Goal: Information Seeking & Learning: Learn about a topic

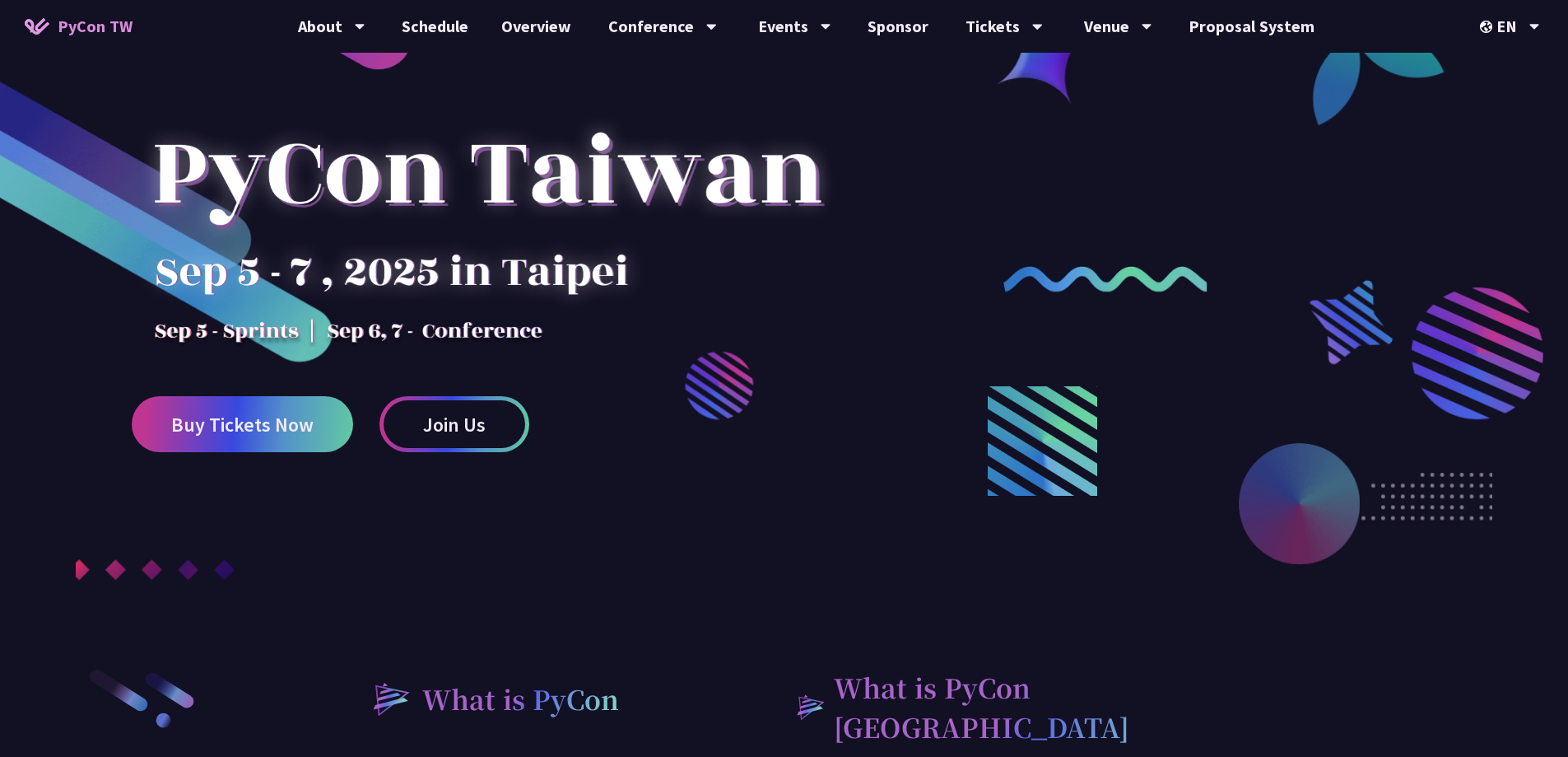
scroll to position [83, 0]
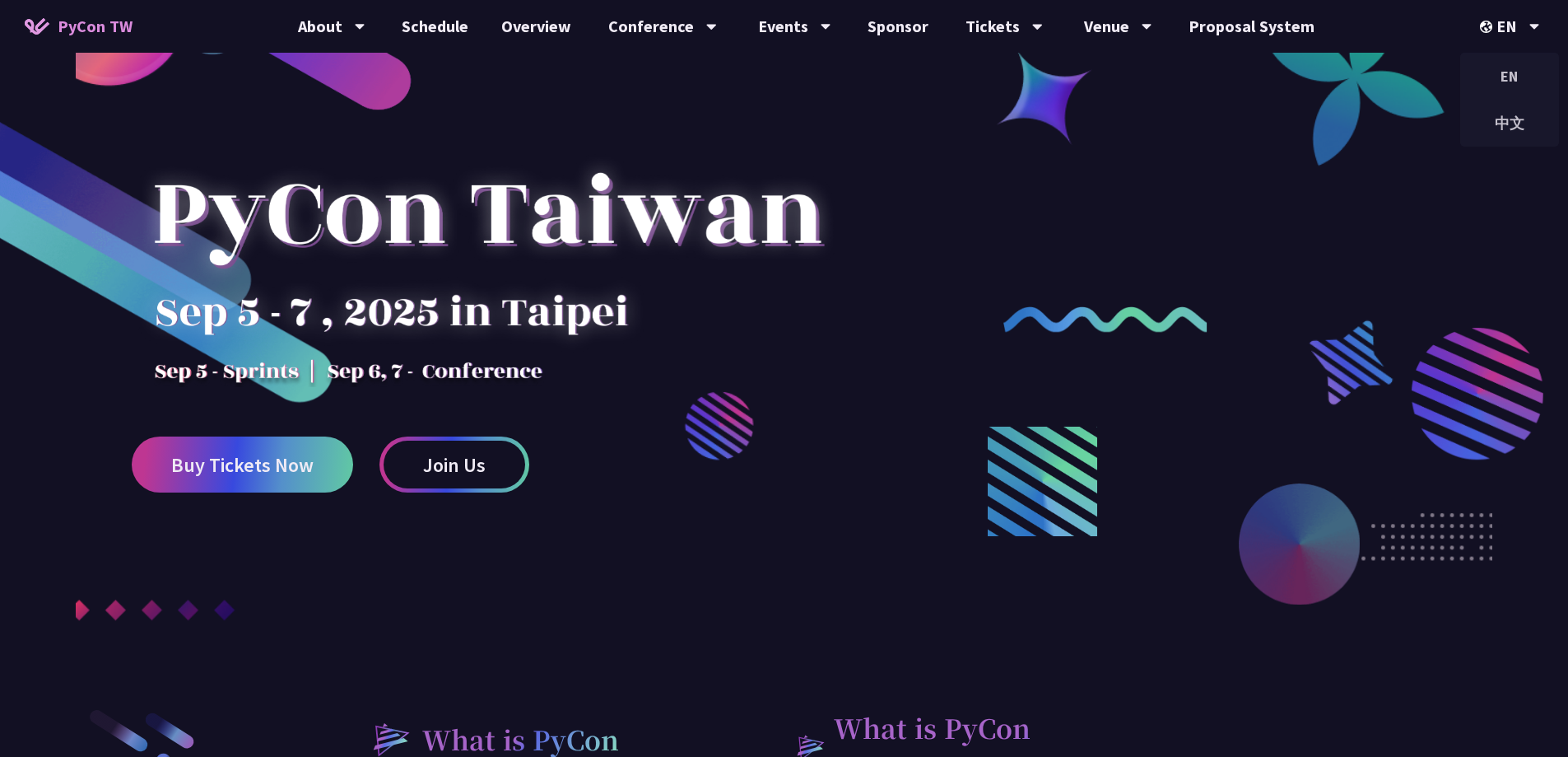
click at [1500, 33] on div "EN" at bounding box center [1510, 26] width 60 height 53
click at [1498, 116] on div "中文" at bounding box center [1509, 123] width 99 height 39
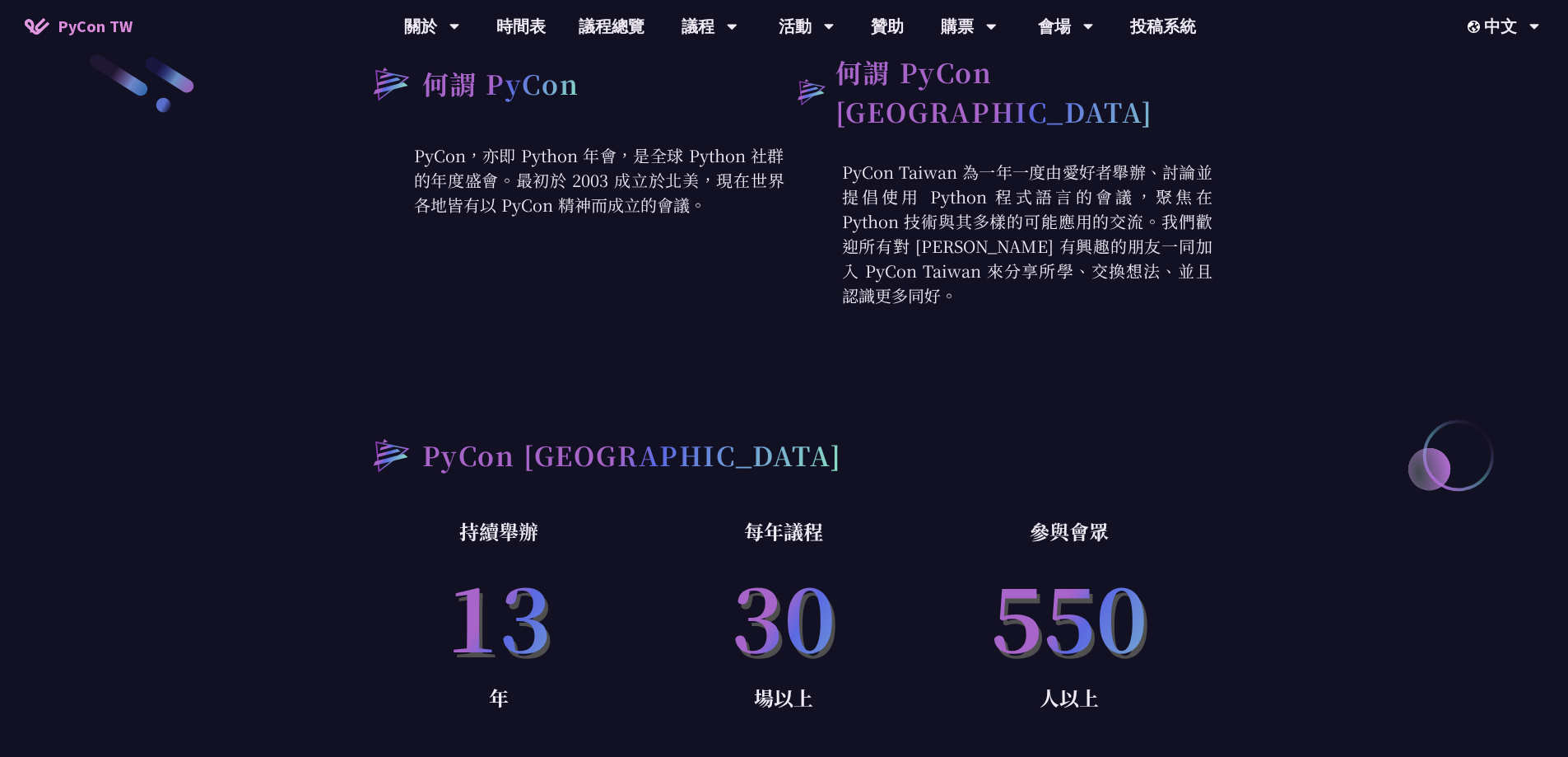
scroll to position [741, 0]
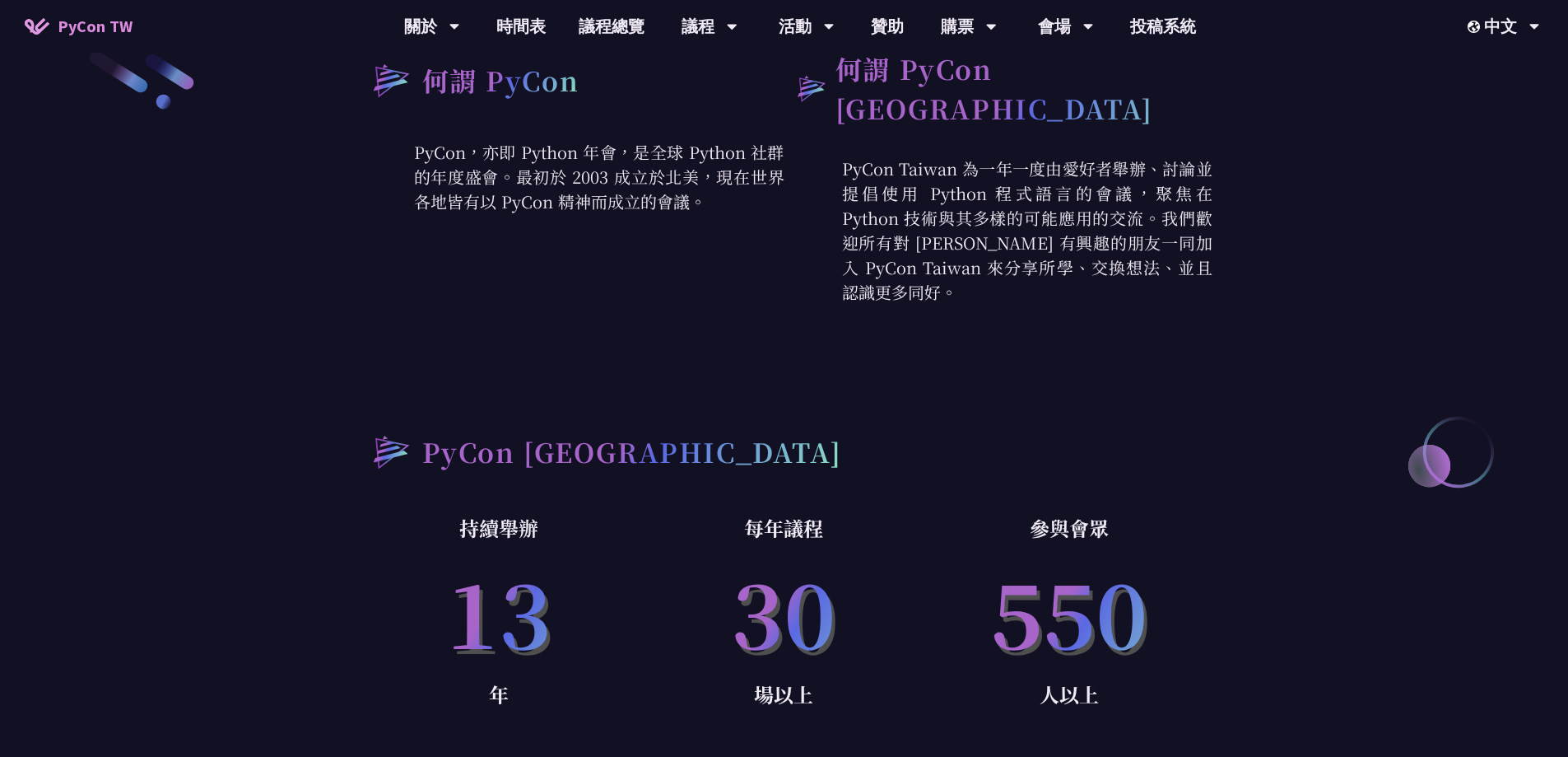
click at [779, 387] on div "何謂 PyCon PyCon，亦即 Python 年會，是全球 Python 社群的年度盛會。最初於 2003 成立於北美，現在世界各地皆有以 PyCon 精…" at bounding box center [784, 404] width 856 height 711
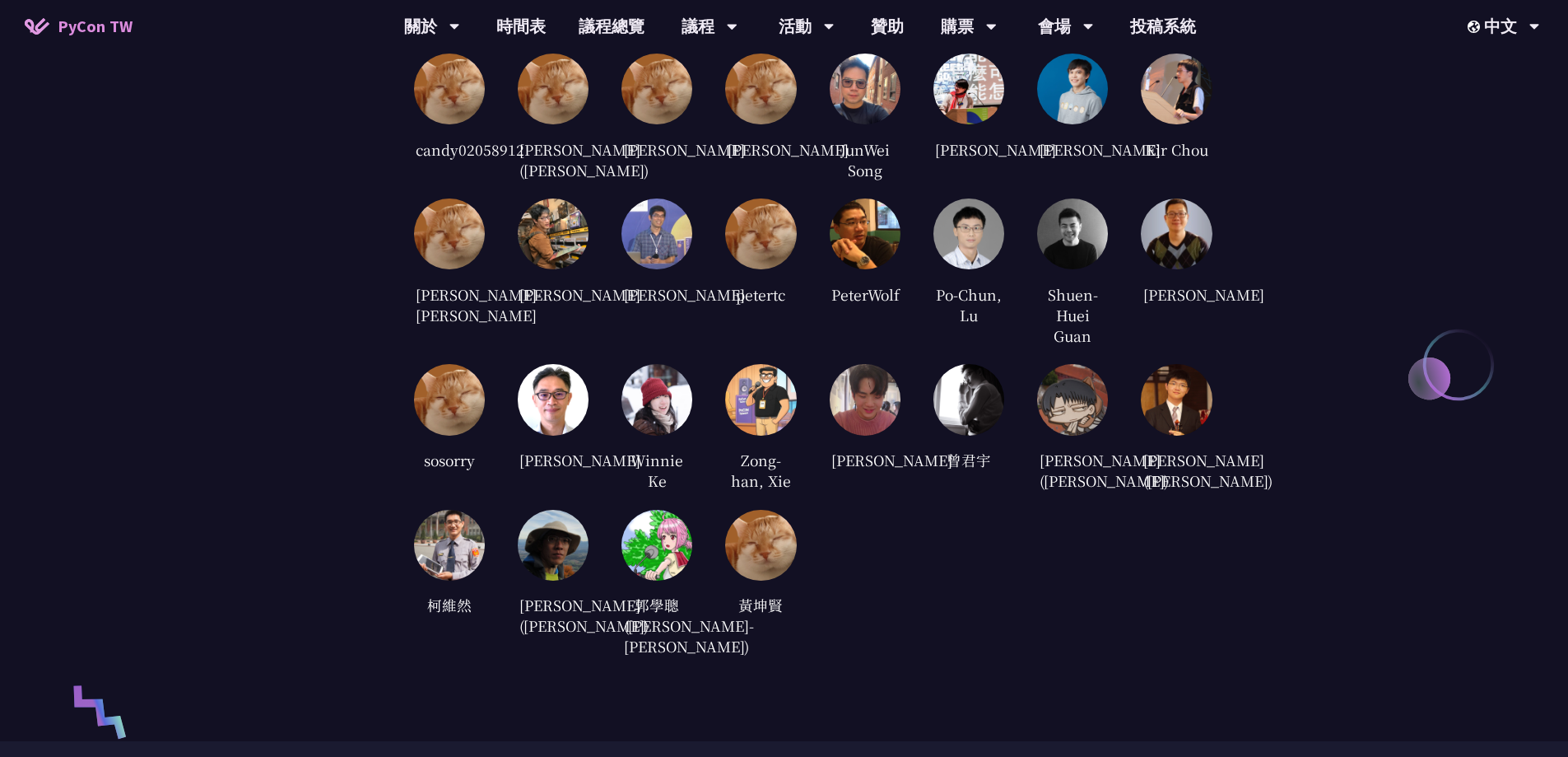
scroll to position [0, 0]
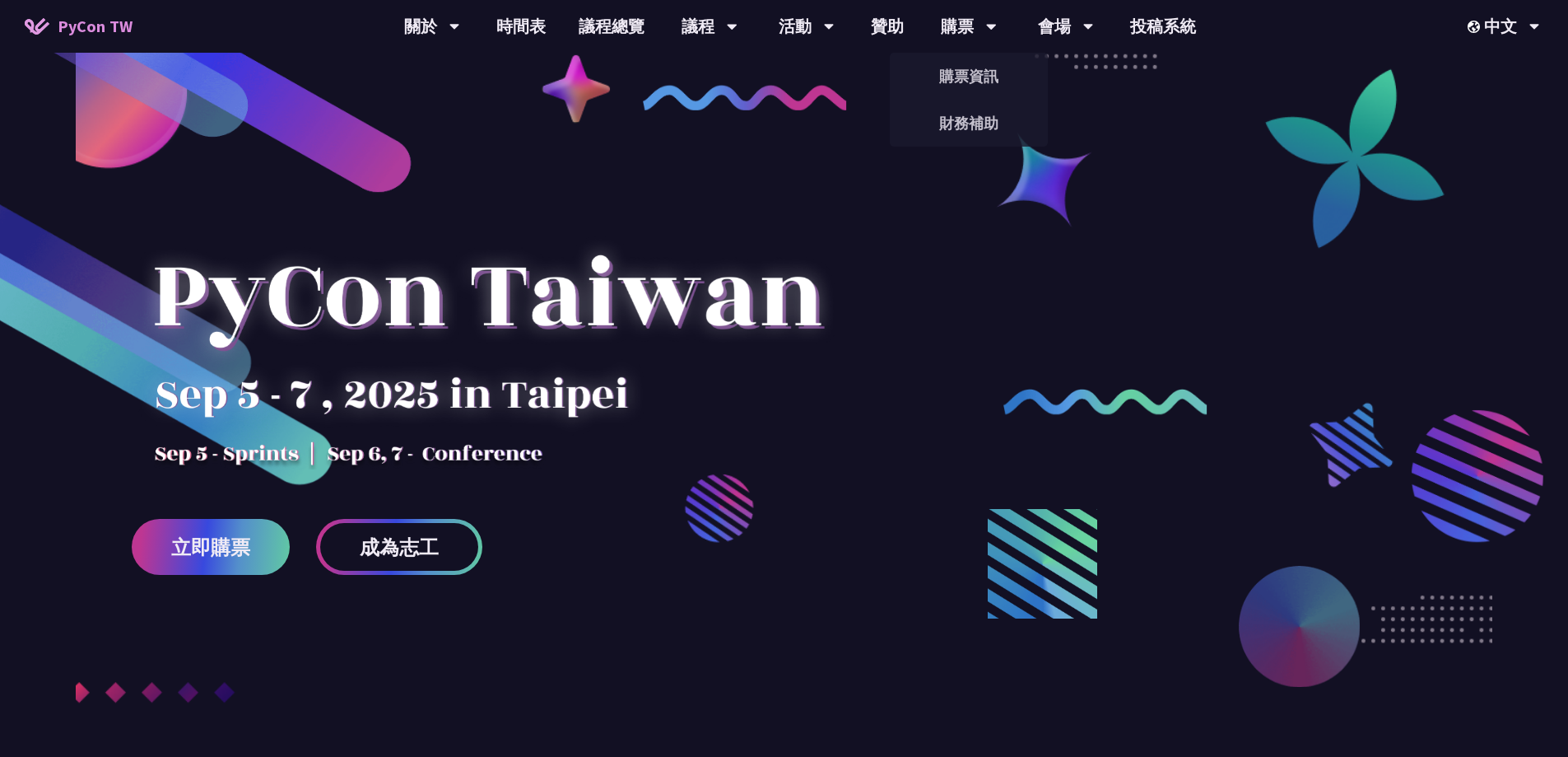
click at [987, 69] on link "購票資訊" at bounding box center [969, 76] width 158 height 39
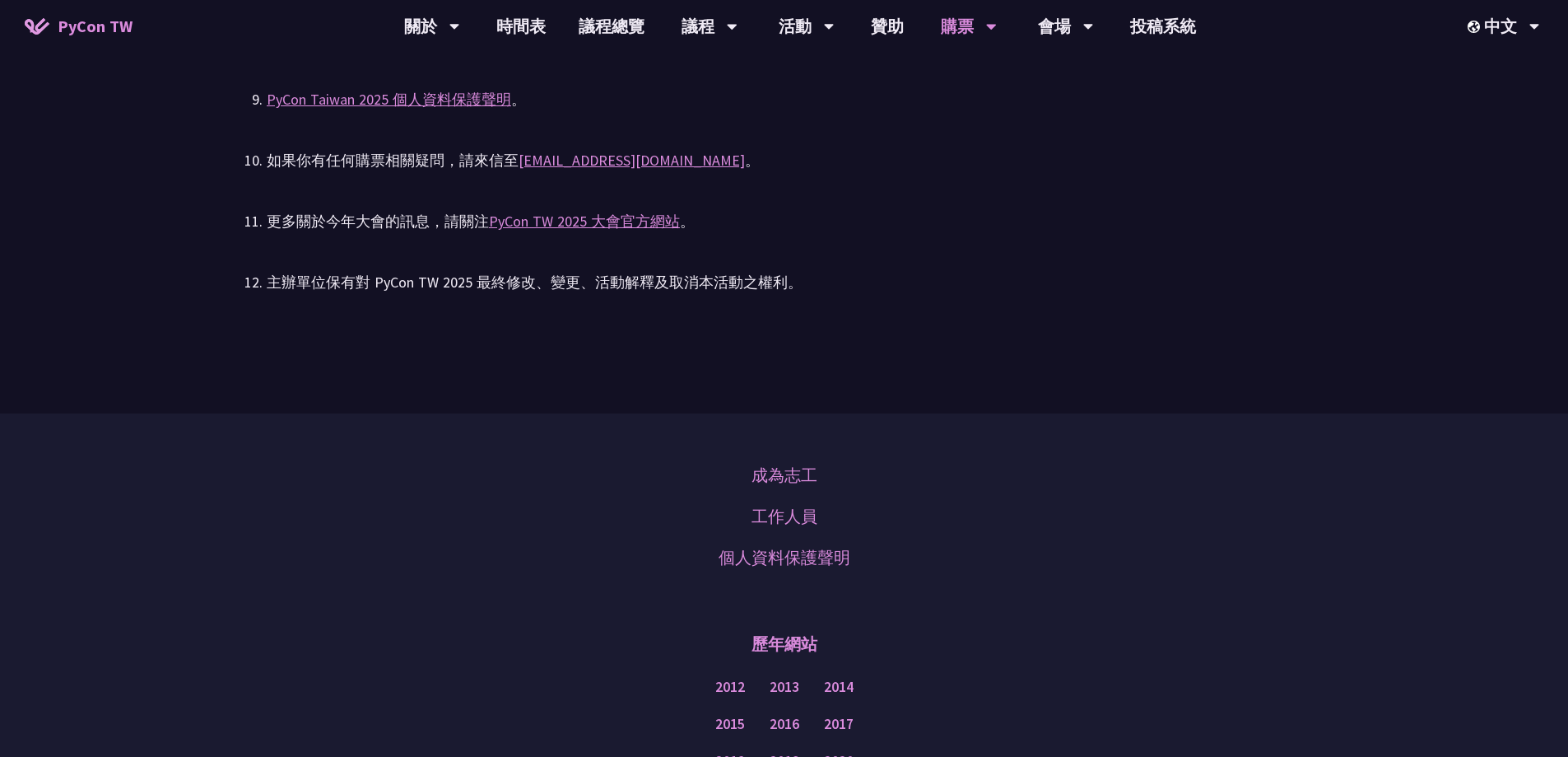
scroll to position [3777, 0]
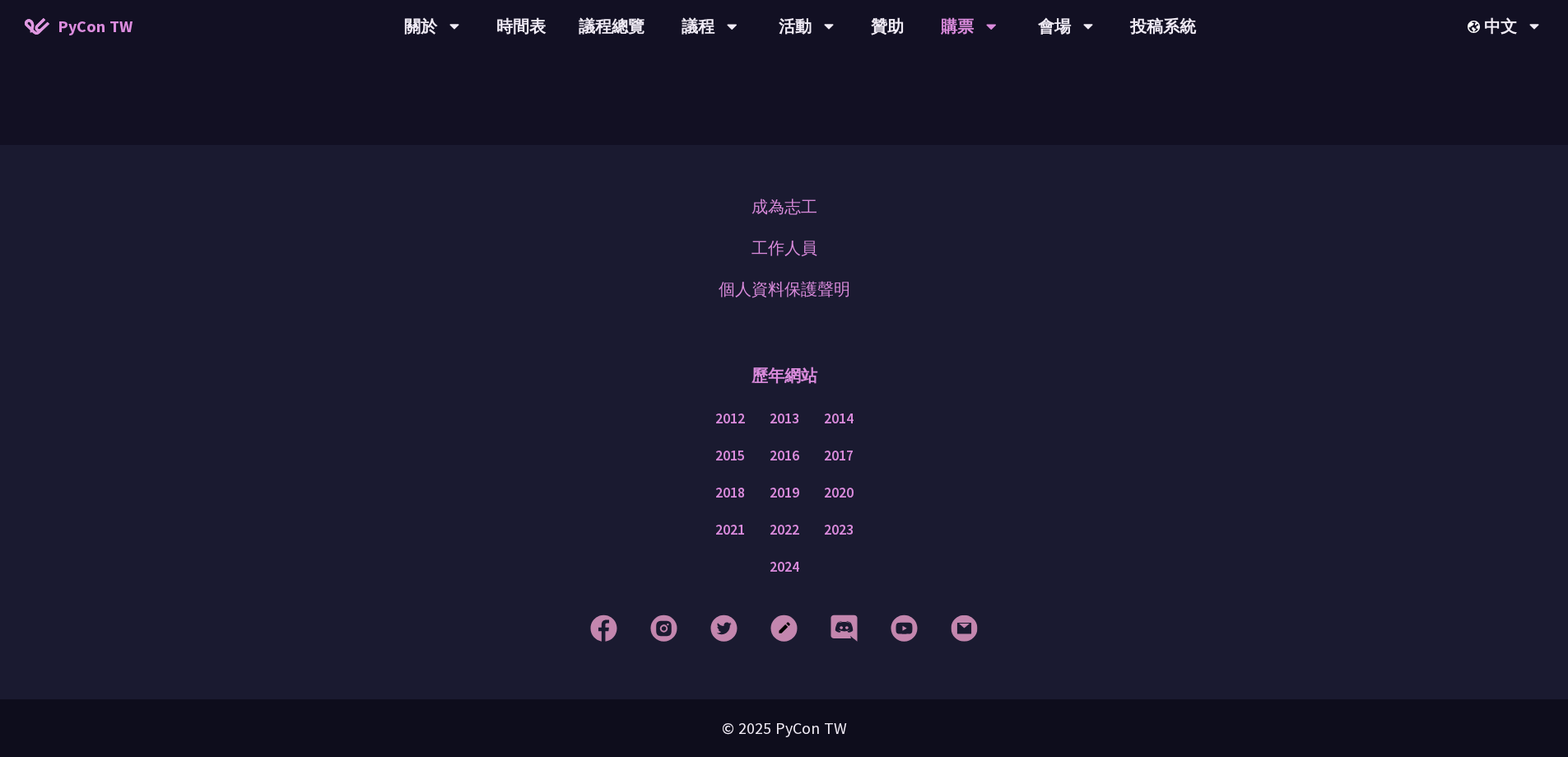
click at [1064, 449] on div "2015 2016 2017" at bounding box center [784, 455] width 1485 height 37
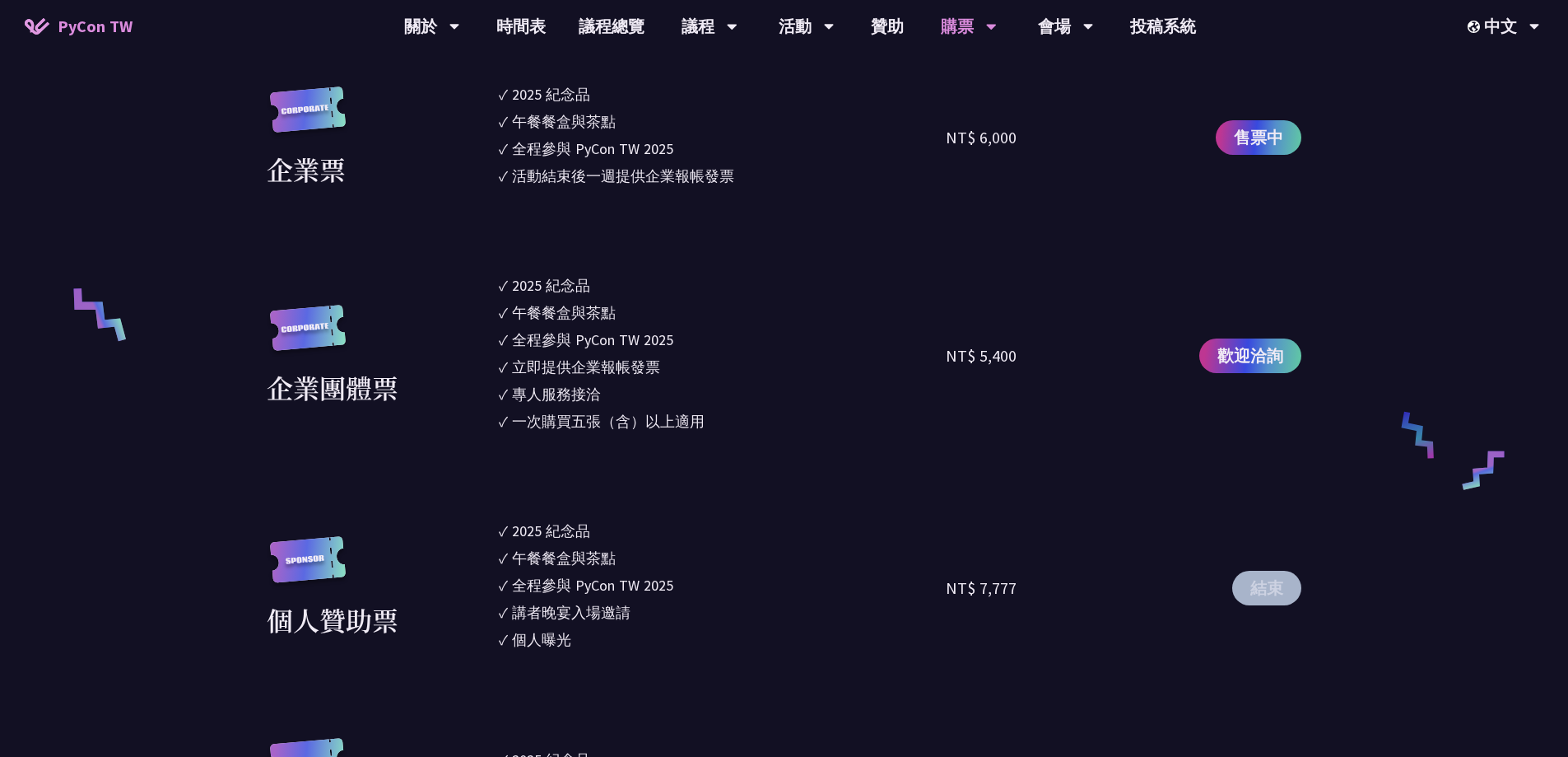
scroll to position [0, 0]
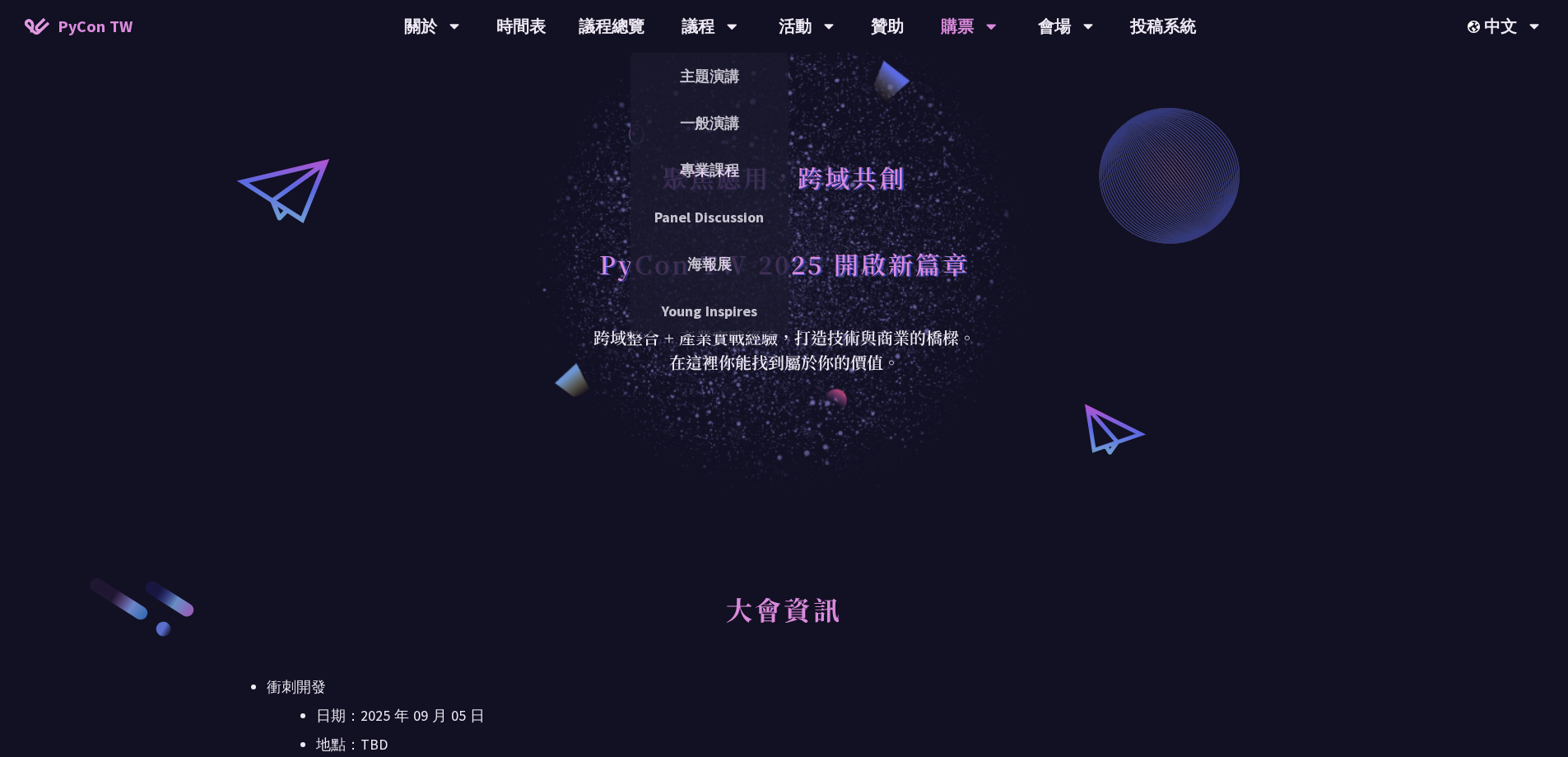
click at [711, 77] on link "主題演講" at bounding box center [709, 76] width 158 height 39
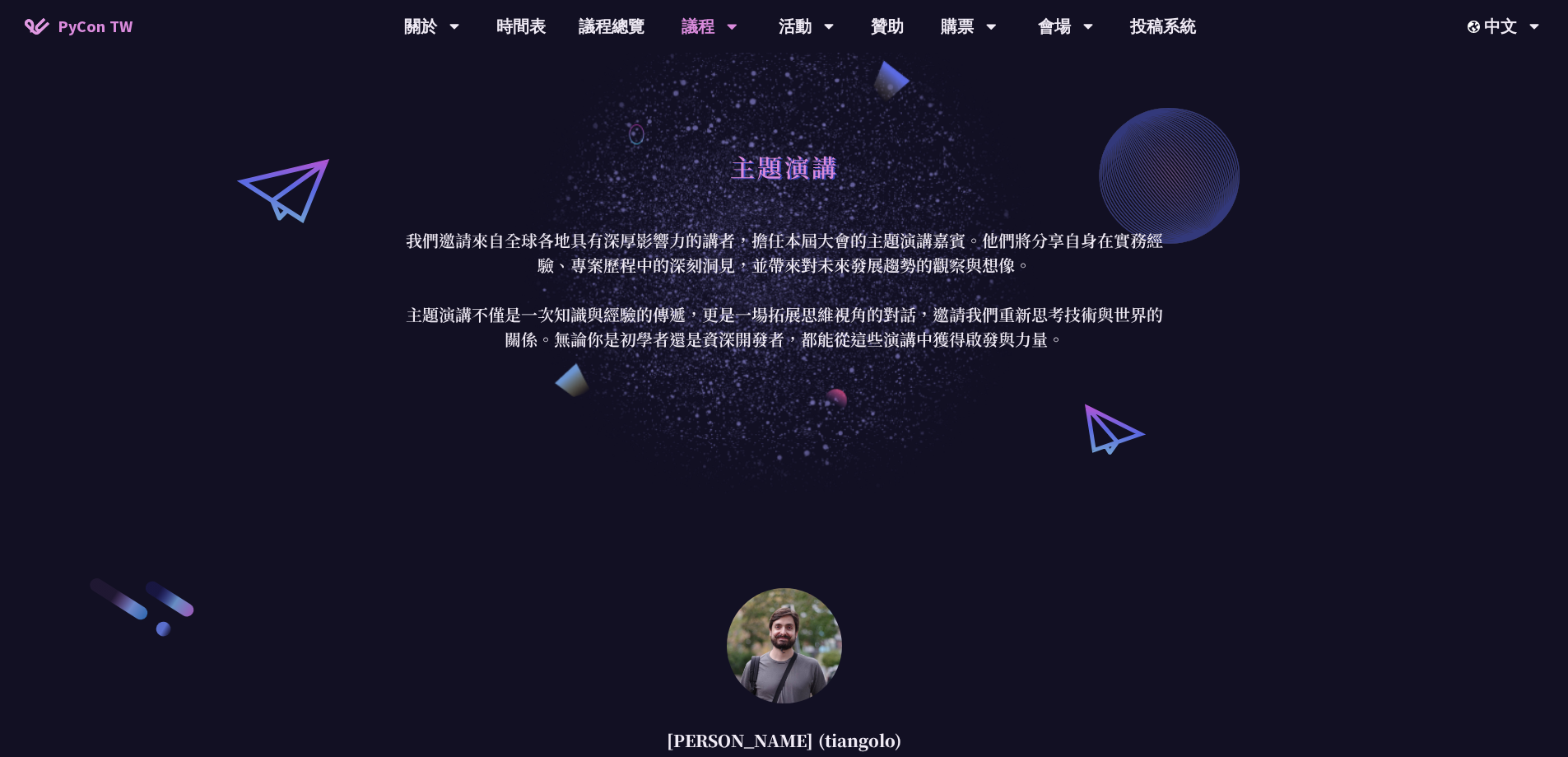
click at [624, 21] on link "議程總覽" at bounding box center [611, 26] width 99 height 53
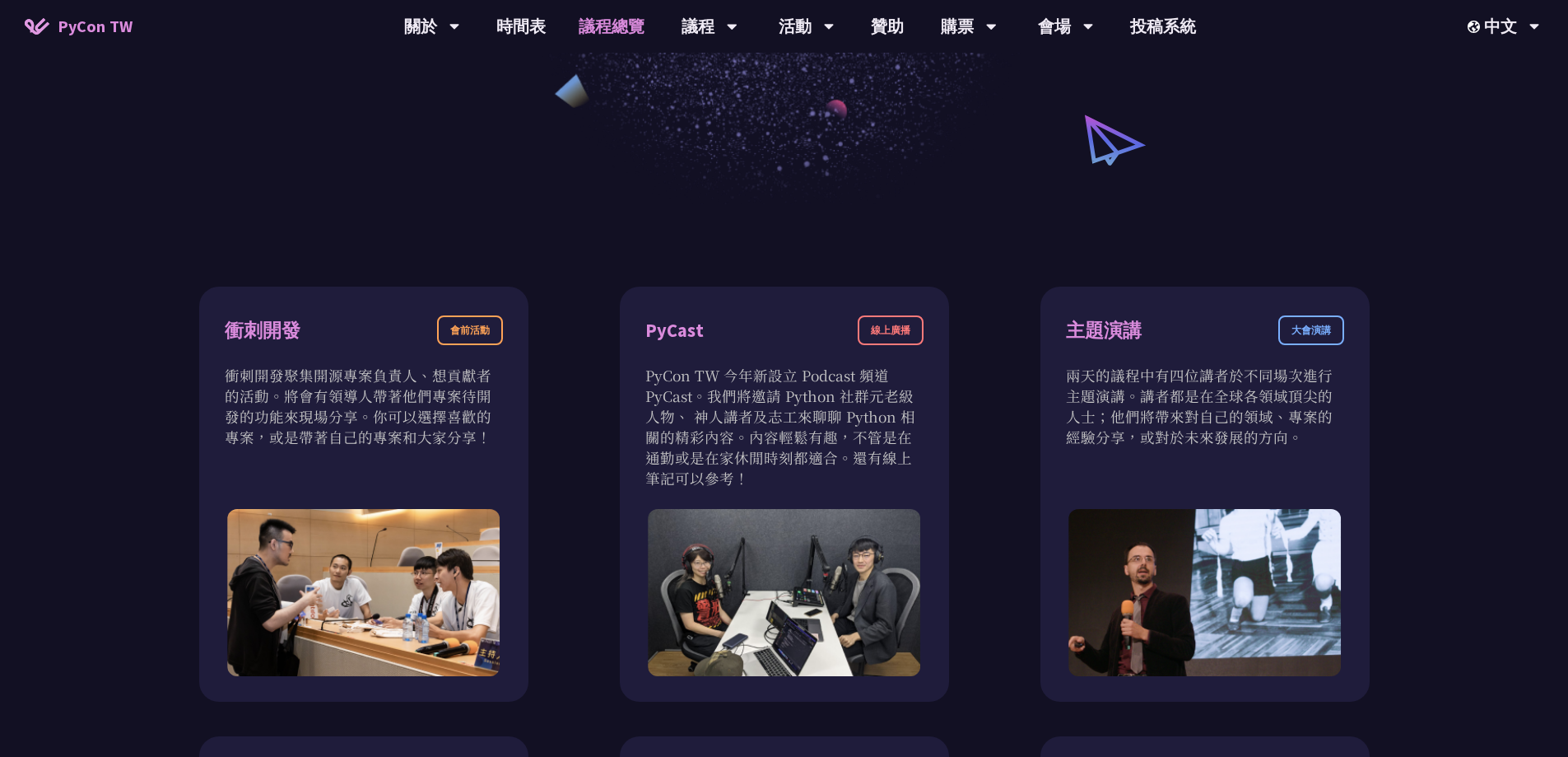
scroll to position [411, 0]
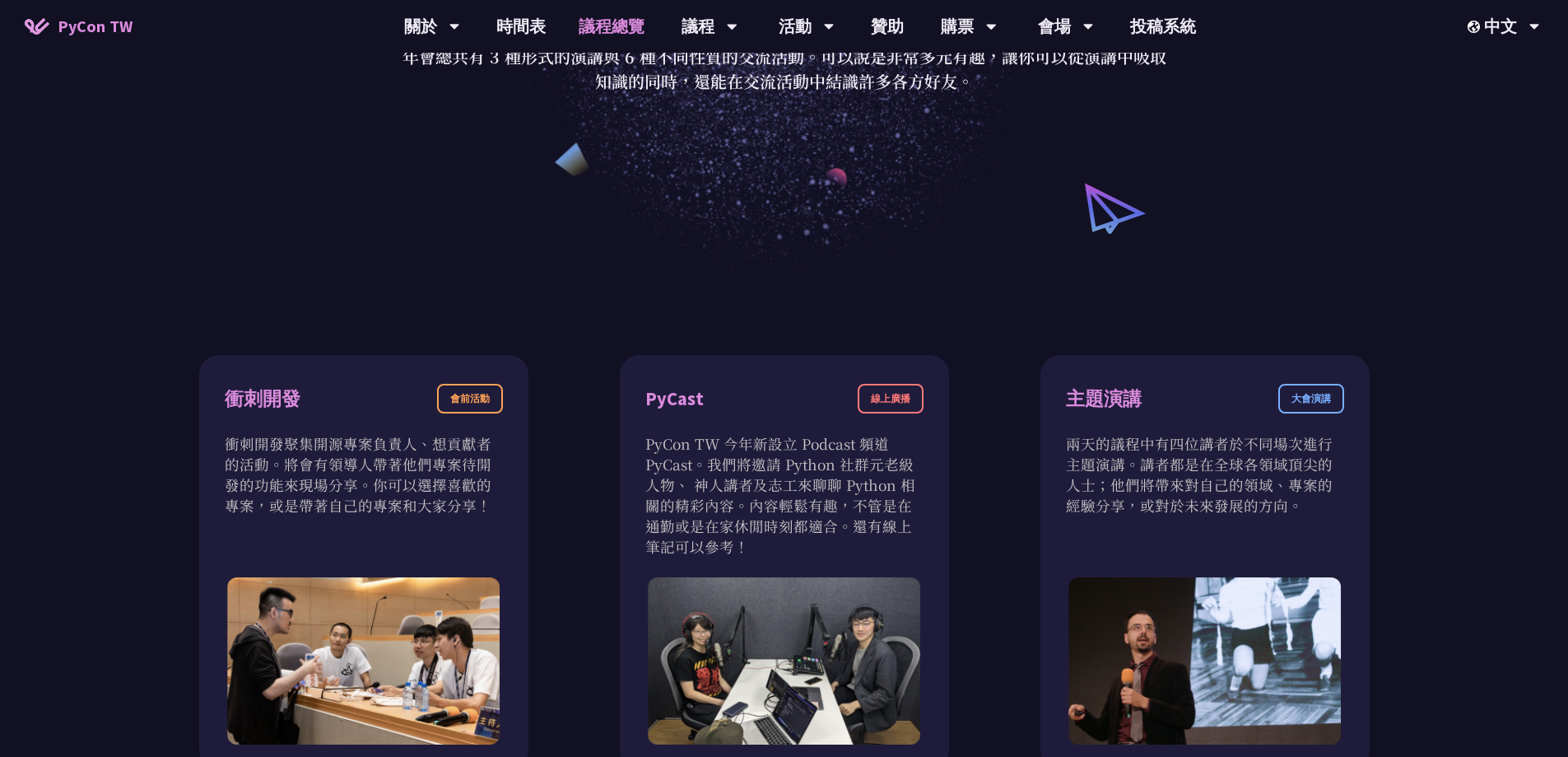
scroll to position [0, 0]
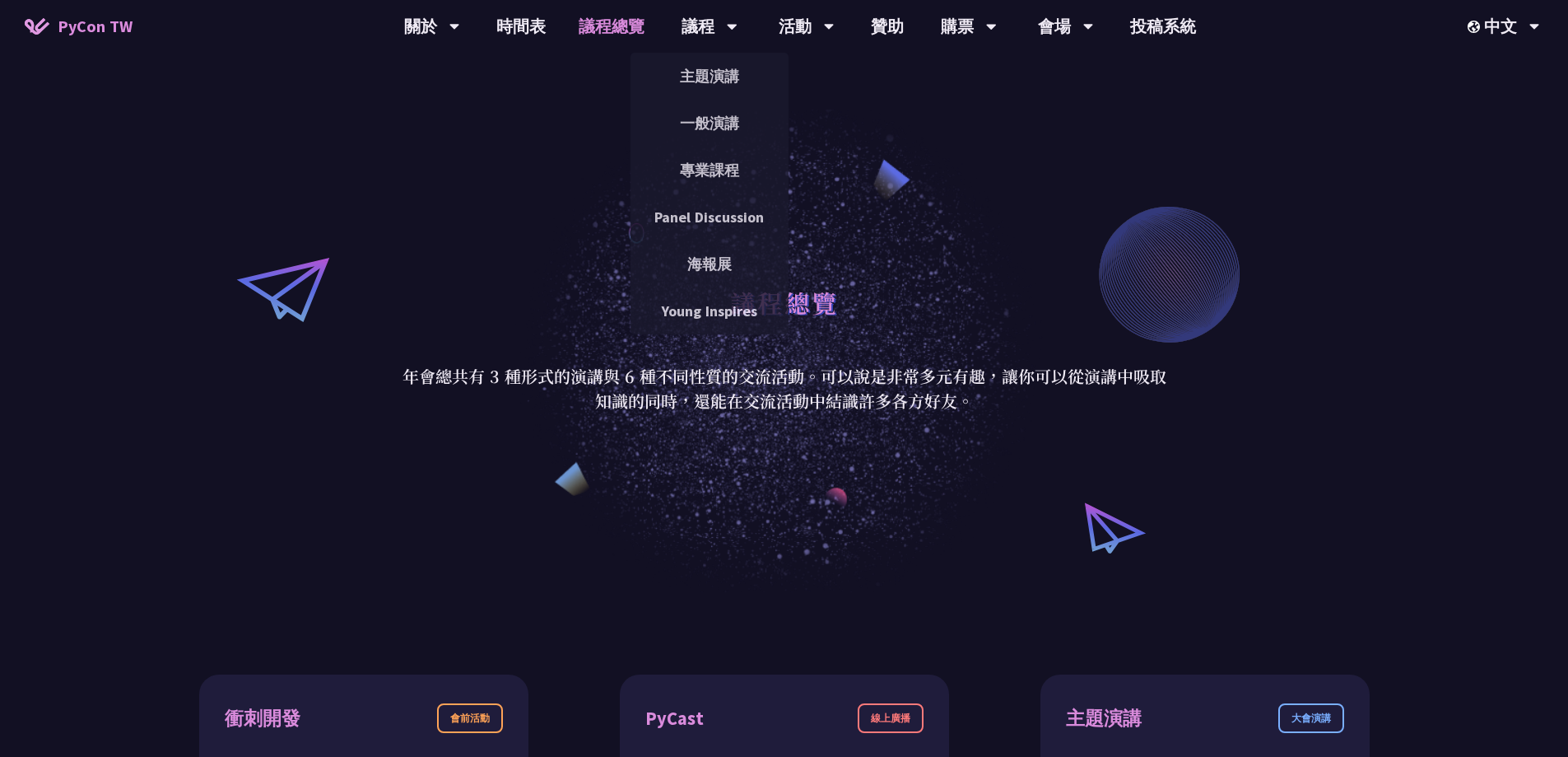
click at [704, 67] on link "主題演講" at bounding box center [709, 76] width 158 height 39
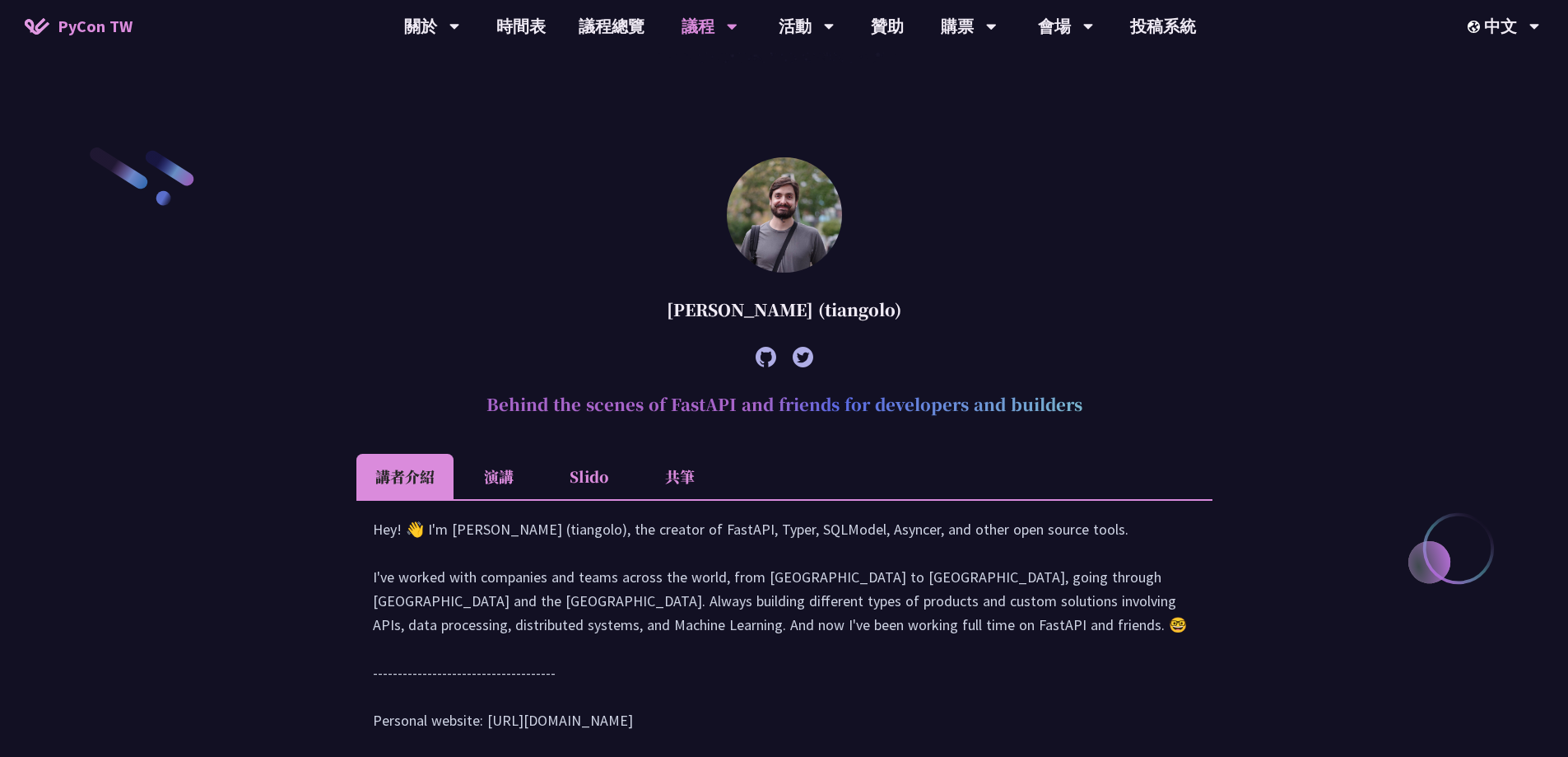
scroll to position [658, 0]
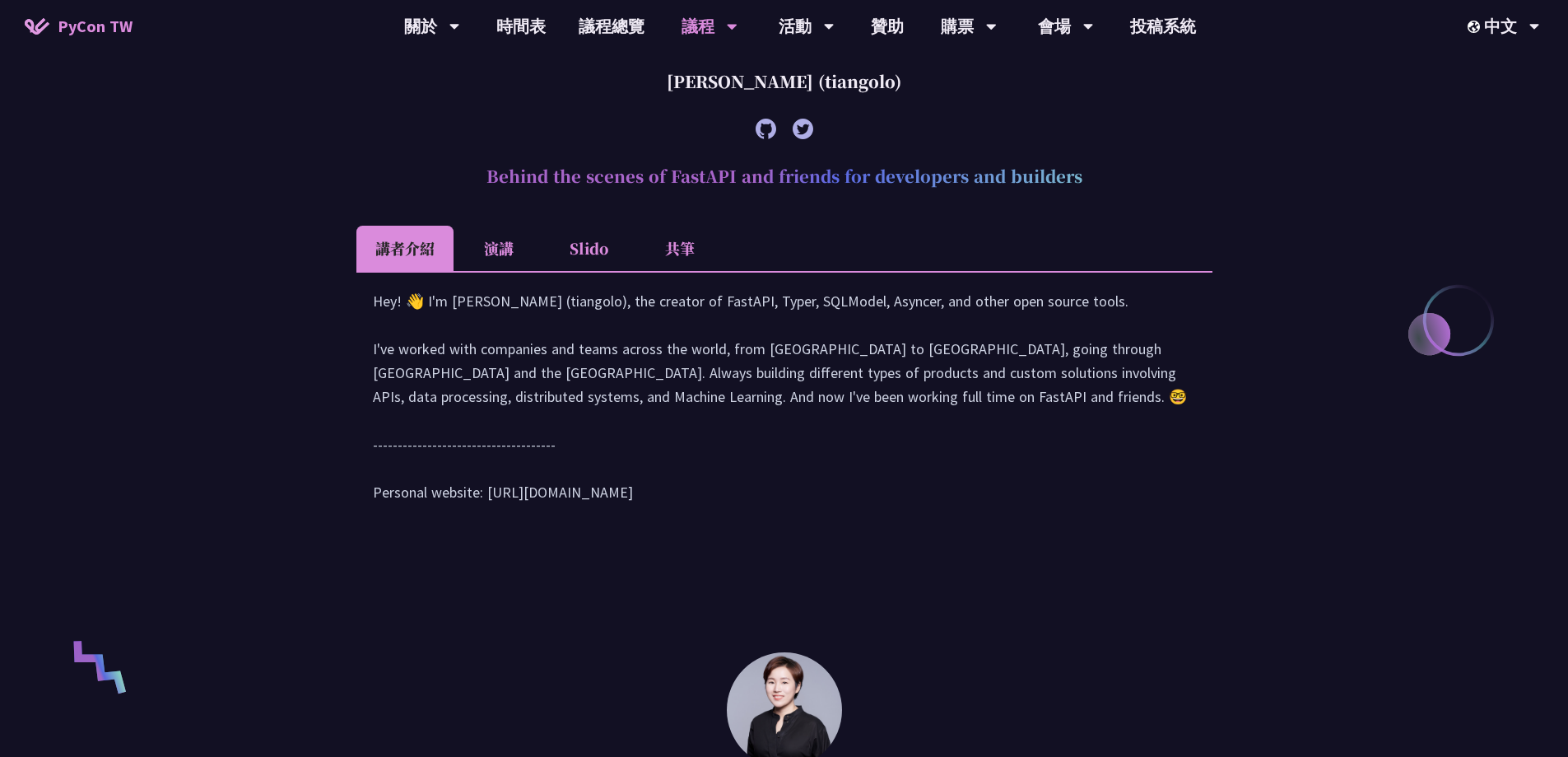
click at [515, 253] on li "演講" at bounding box center [499, 248] width 91 height 45
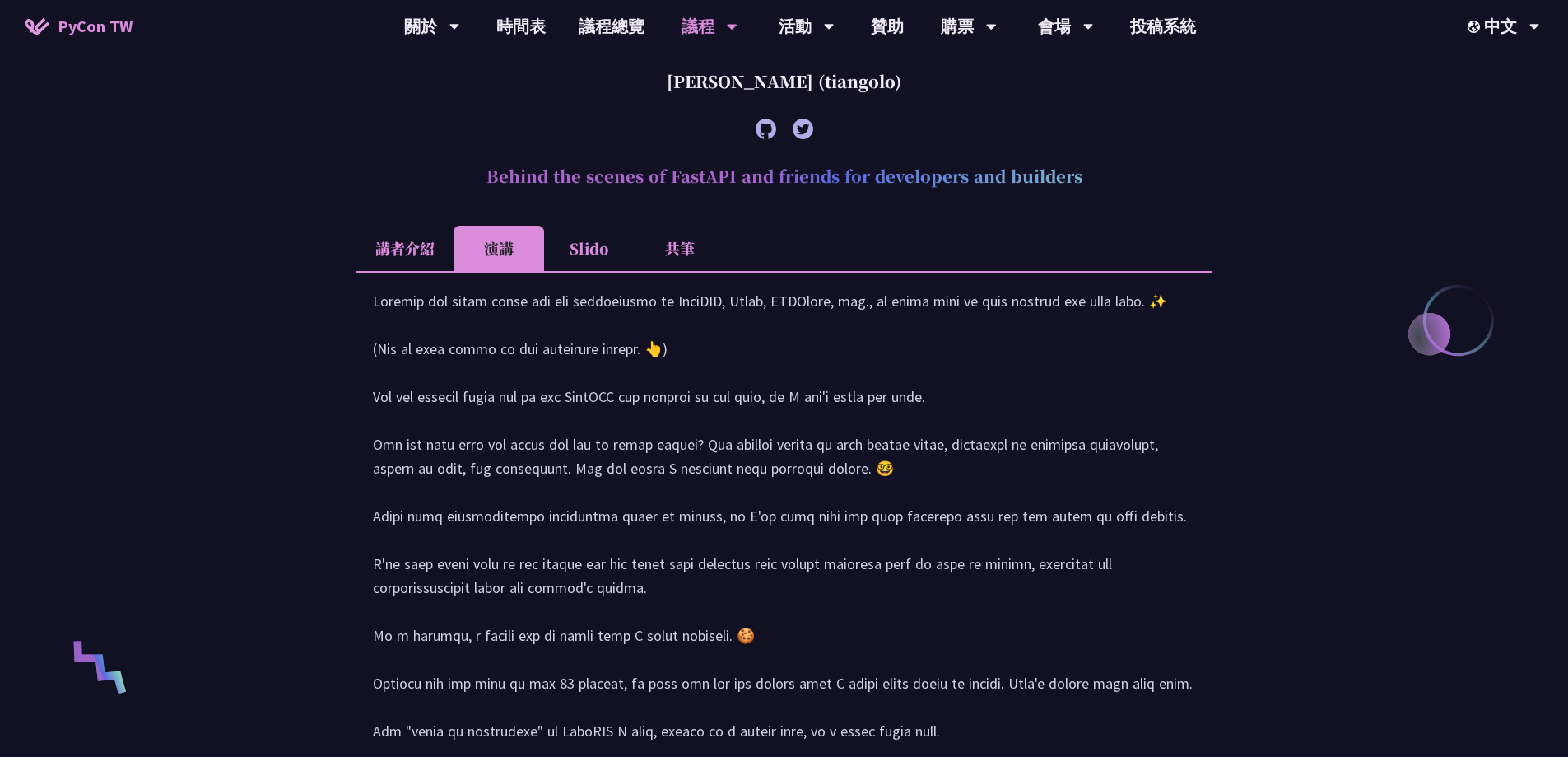
click at [410, 242] on li "講者介紹" at bounding box center [405, 248] width 98 height 45
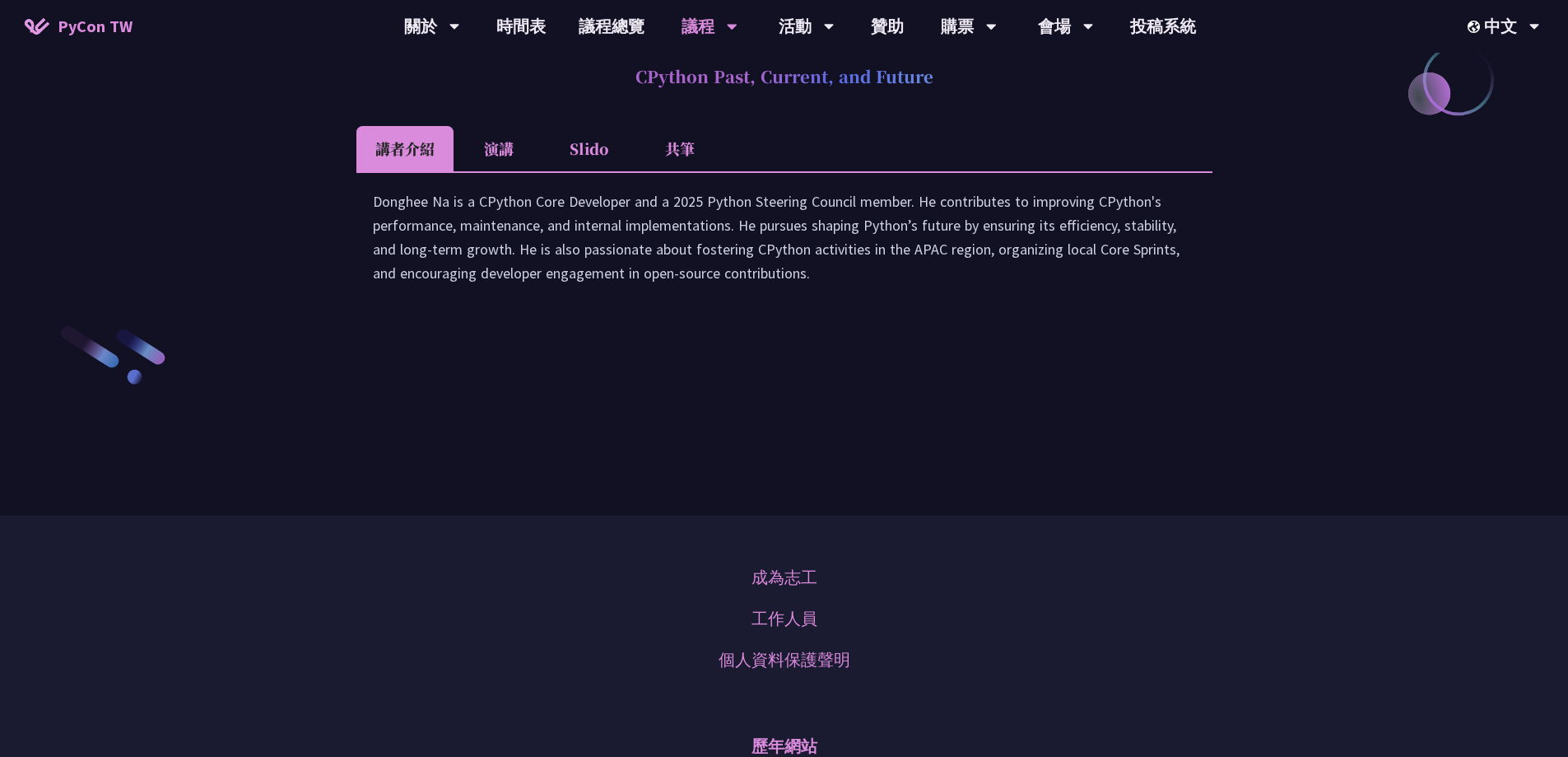
scroll to position [2389, 0]
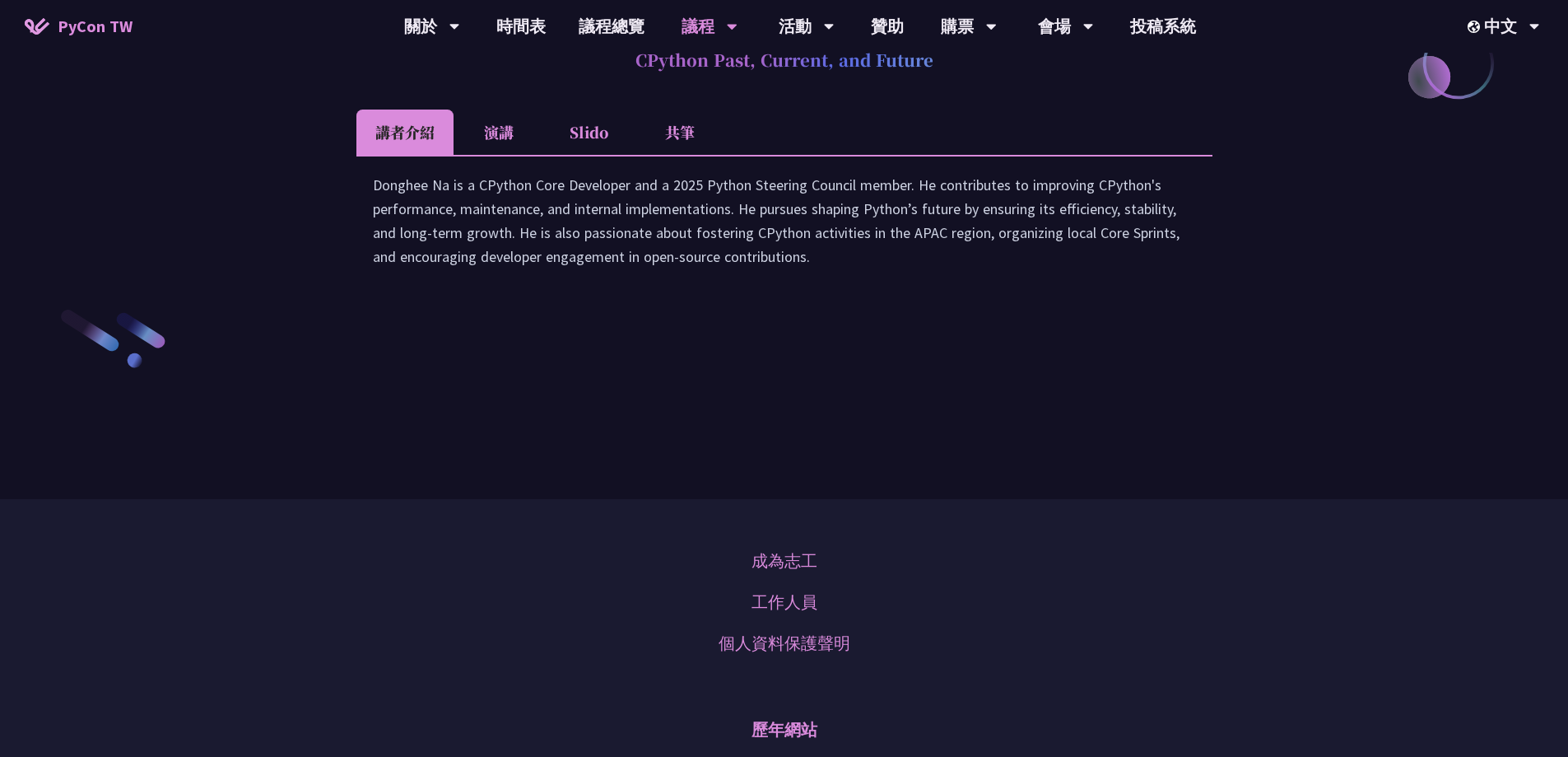
click at [513, 154] on li "演講" at bounding box center [499, 131] width 91 height 45
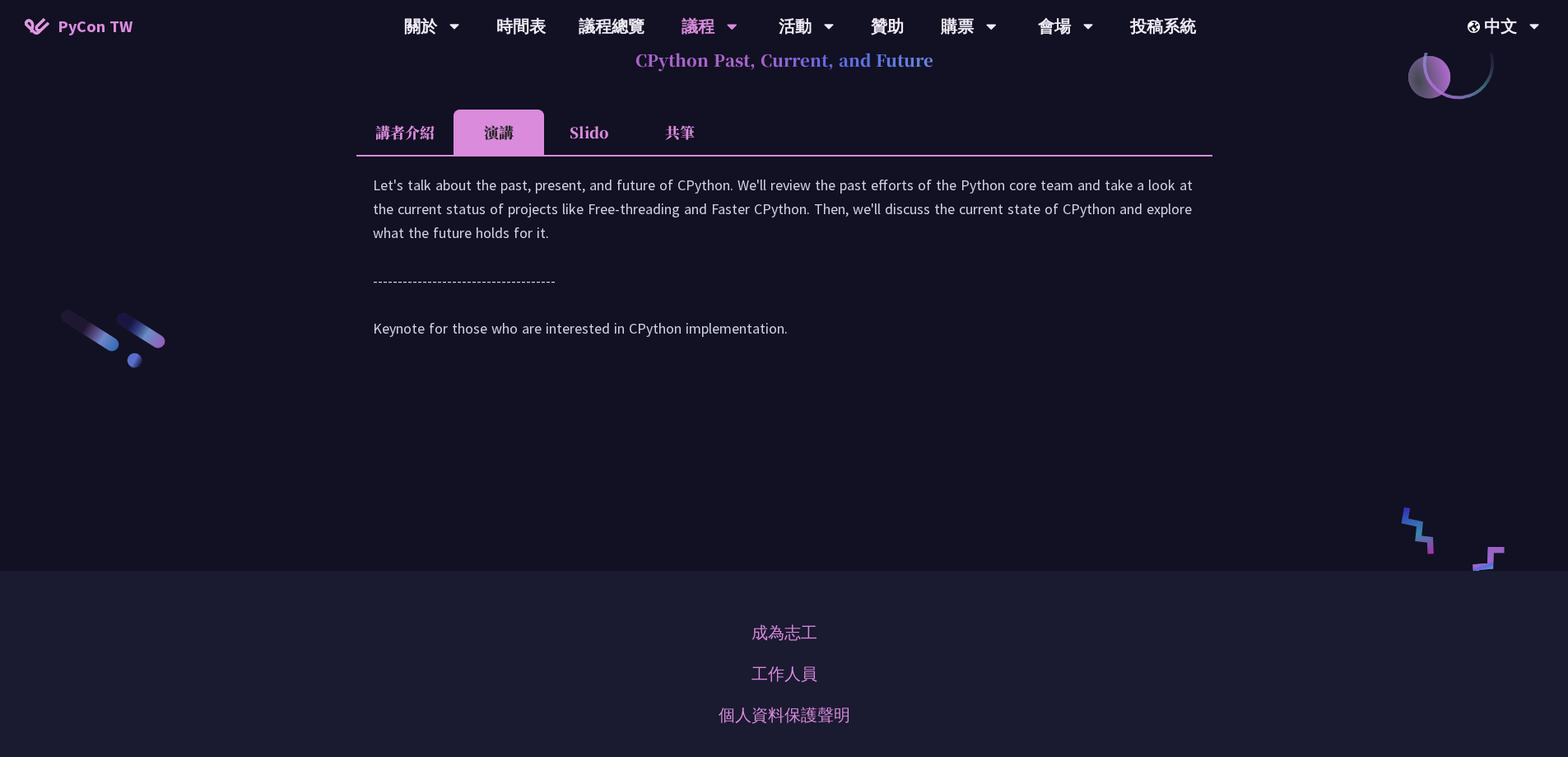
click at [429, 154] on li "講者介紹" at bounding box center [405, 131] width 98 height 45
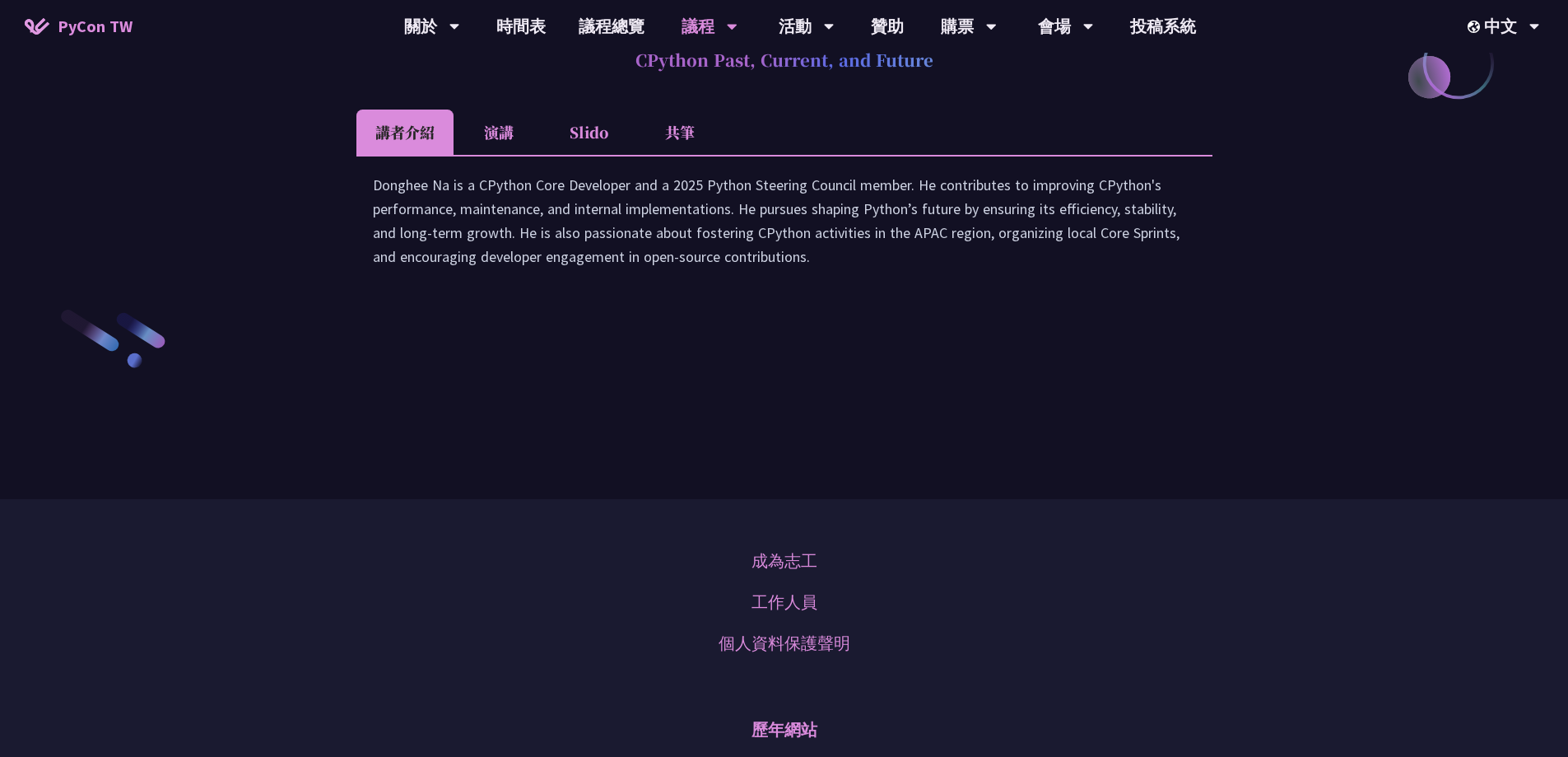
click at [578, 154] on li "Slido" at bounding box center [589, 131] width 91 height 45
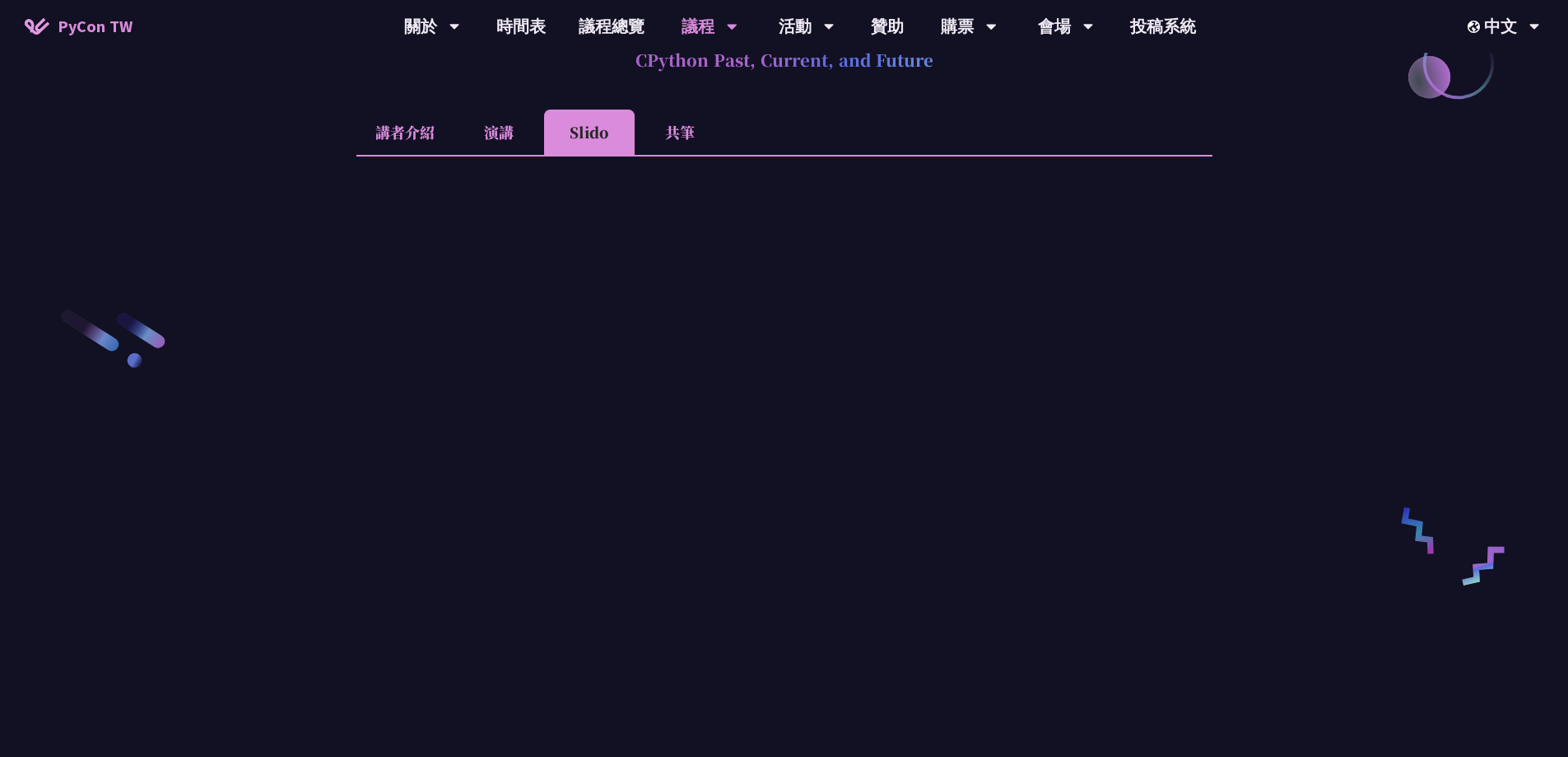
click at [375, 154] on li "講者介紹" at bounding box center [405, 131] width 98 height 45
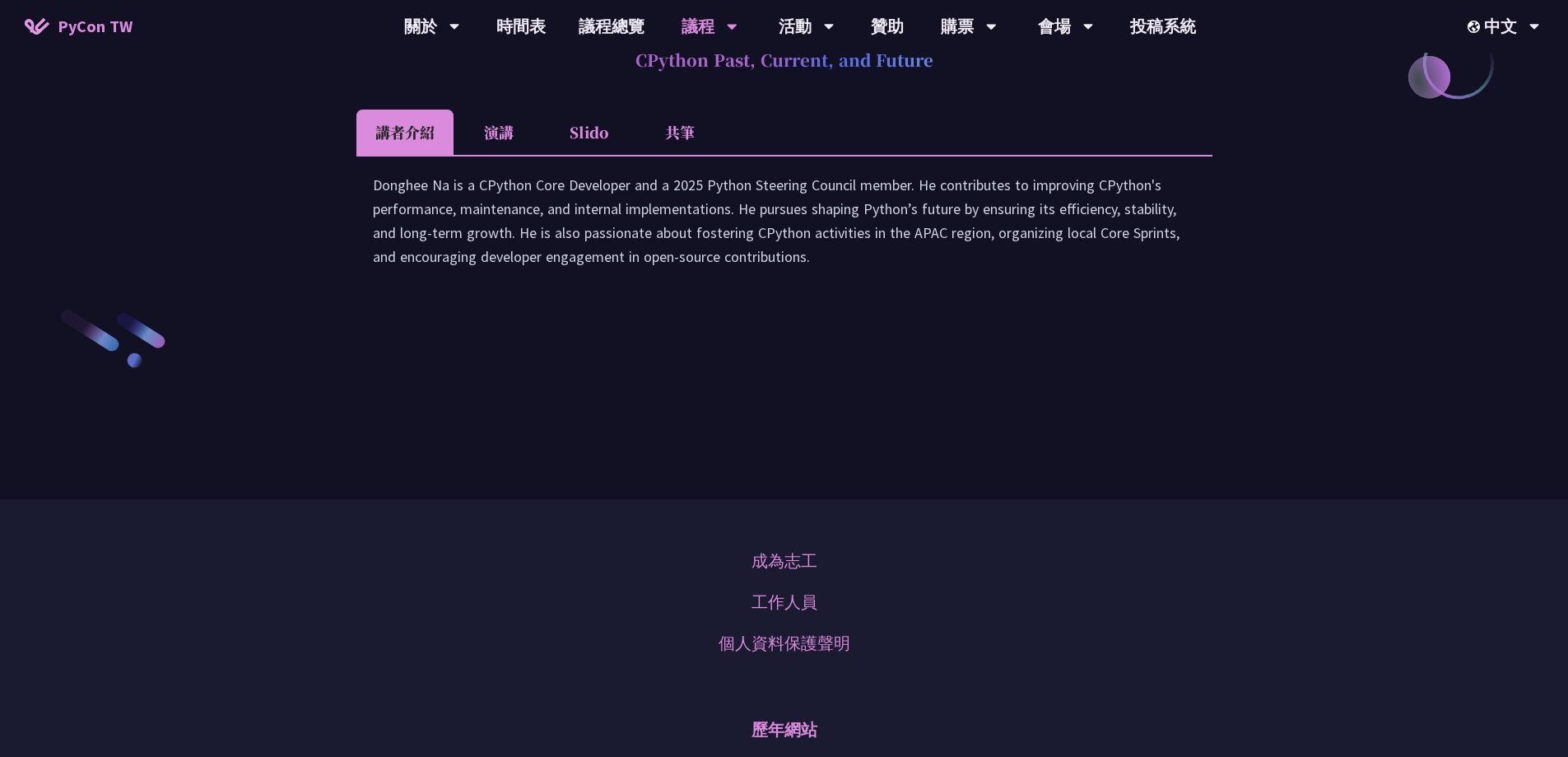
click at [669, 154] on li "共筆" at bounding box center [680, 131] width 91 height 45
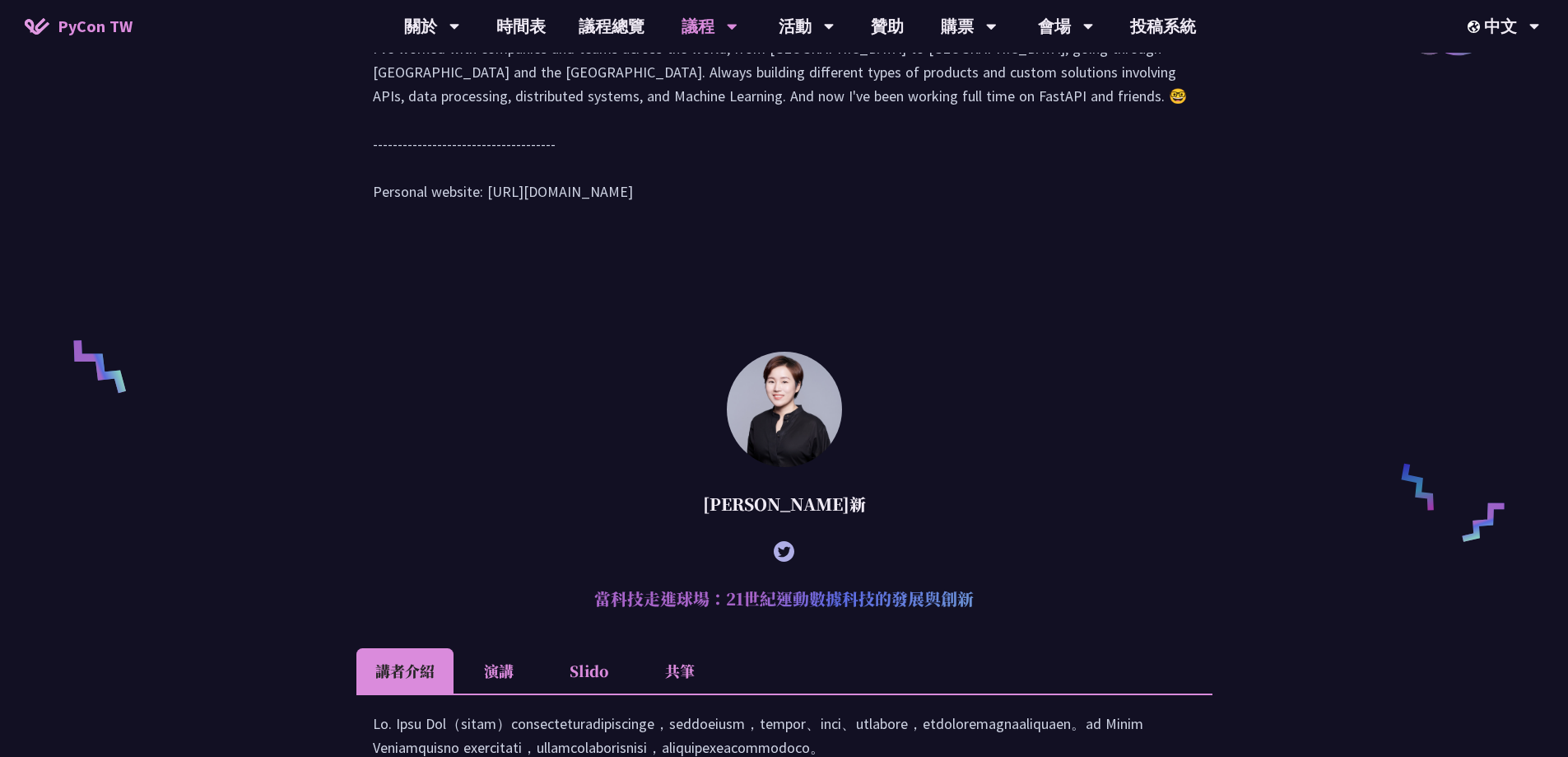
scroll to position [0, 0]
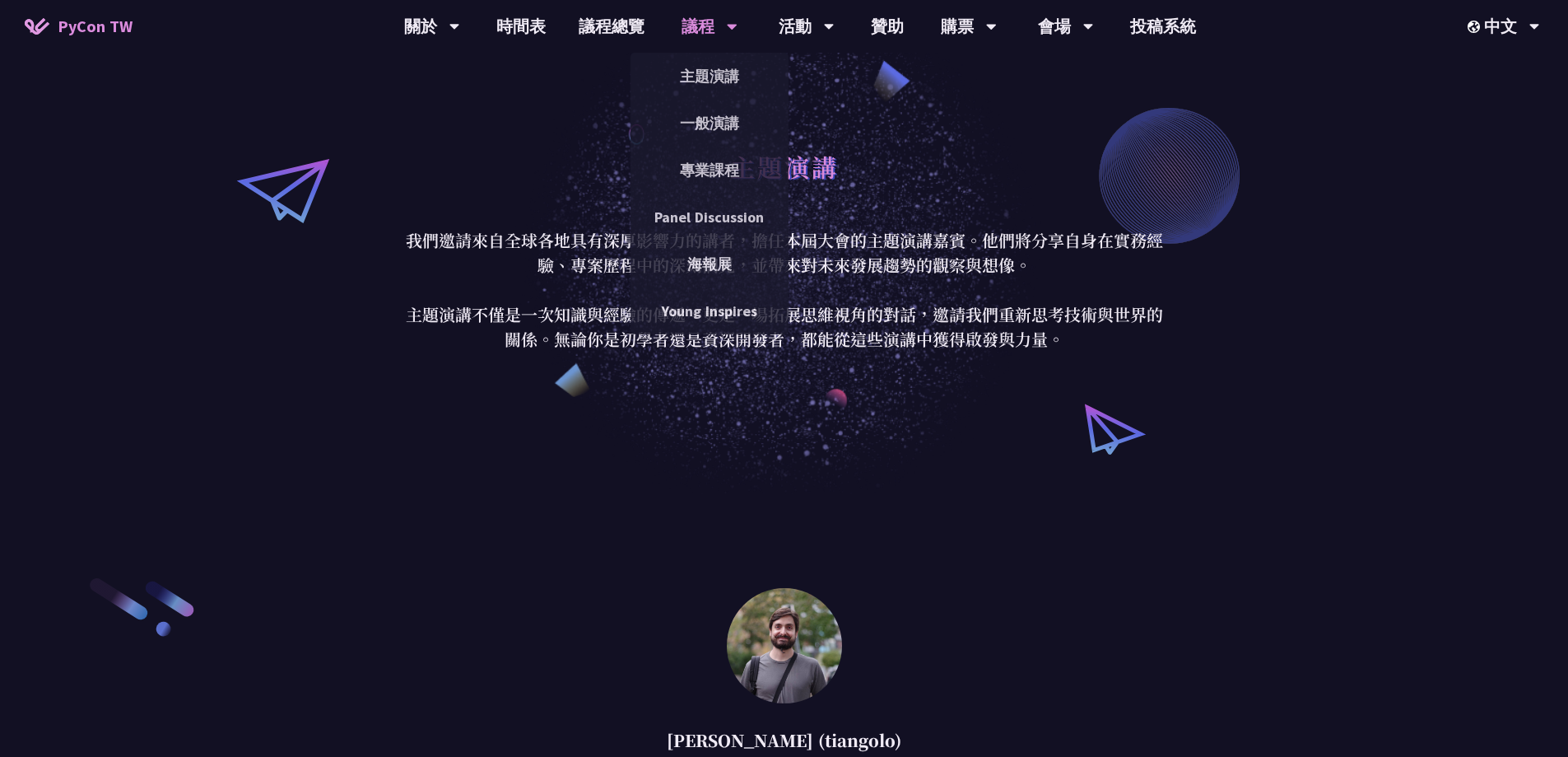
click at [742, 139] on link "一般演講" at bounding box center [709, 123] width 158 height 39
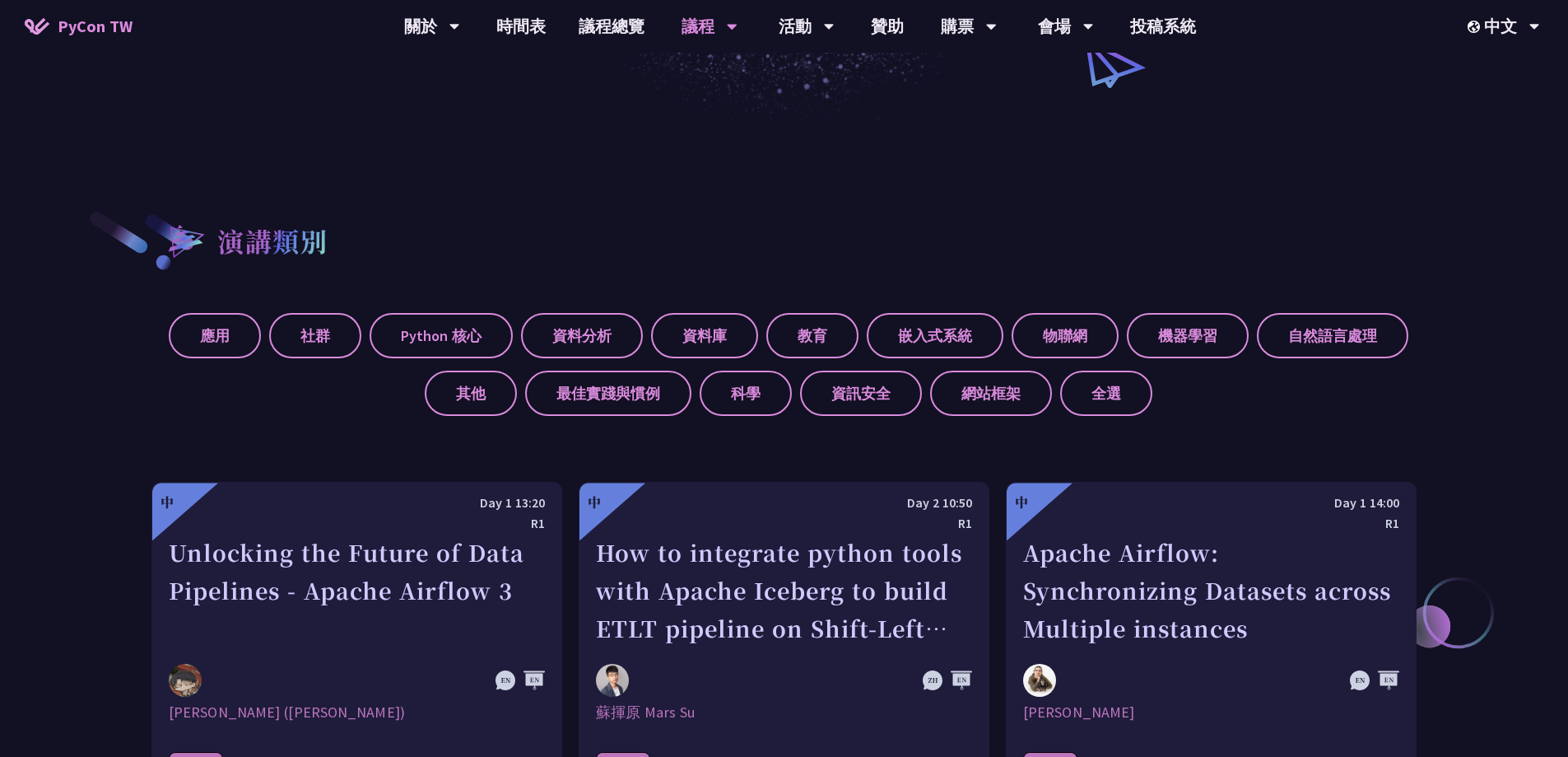
scroll to position [494, 0]
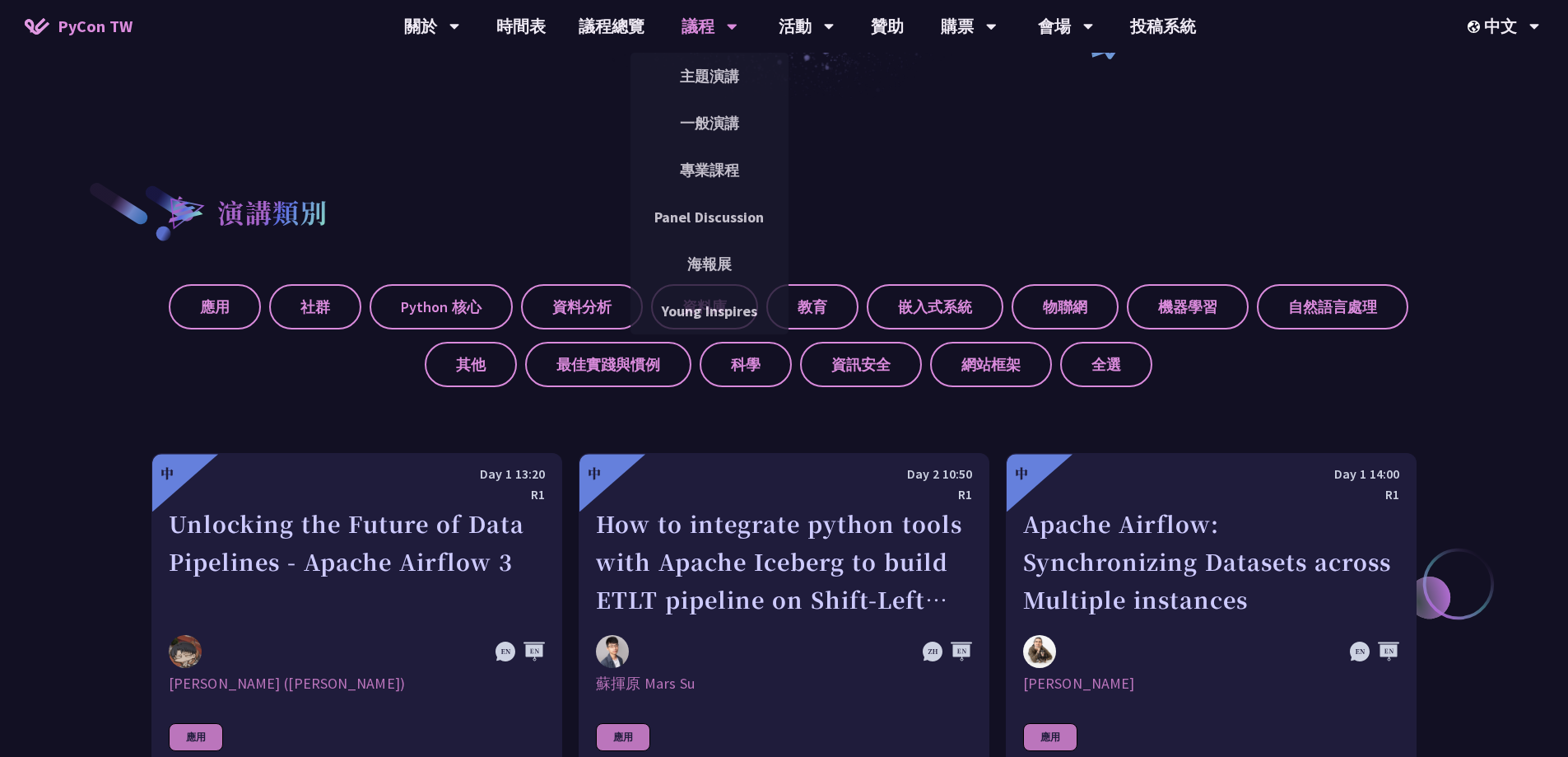
click at [716, 150] on link "專業課程" at bounding box center [709, 169] width 158 height 39
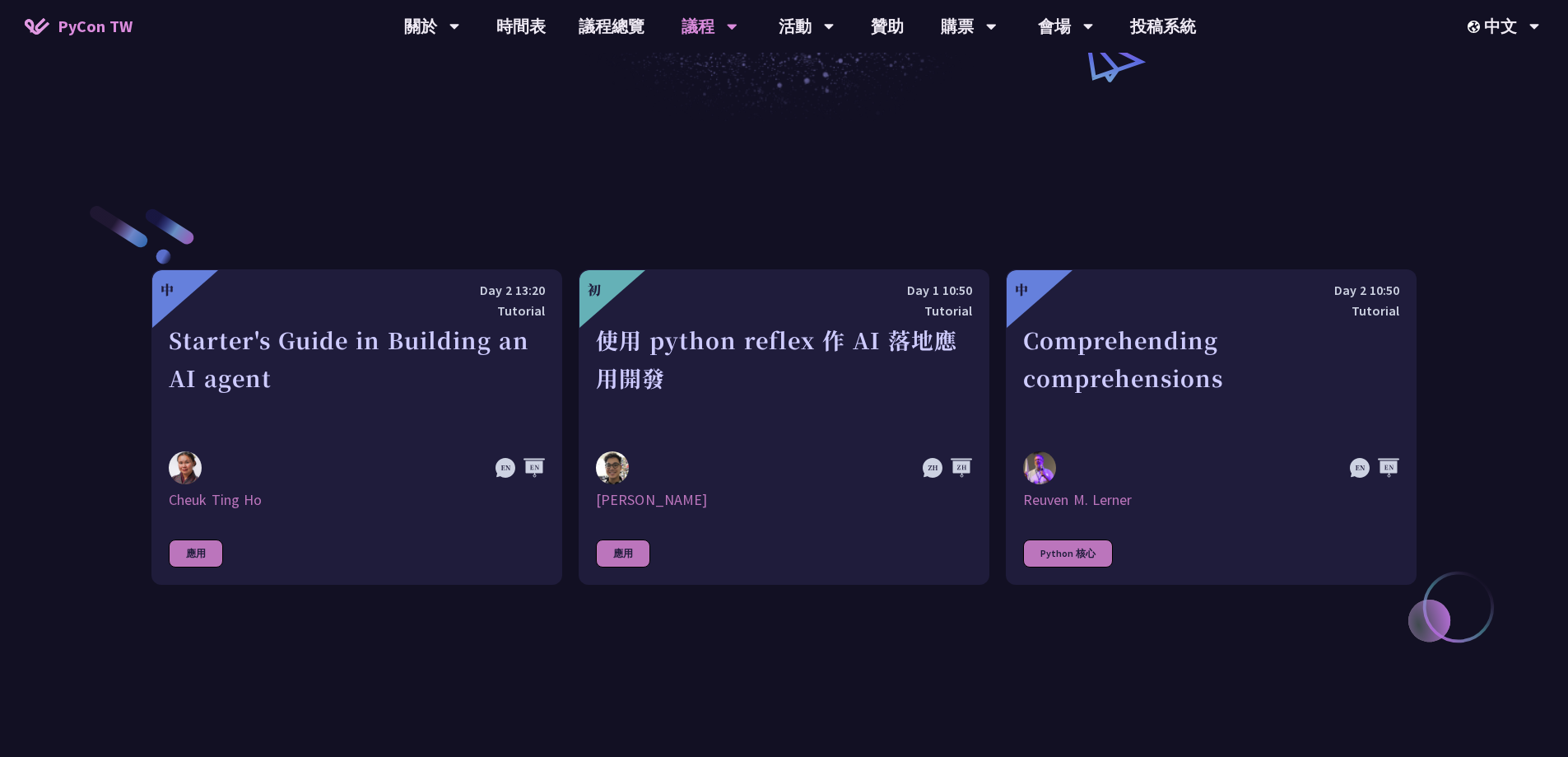
scroll to position [577, 0]
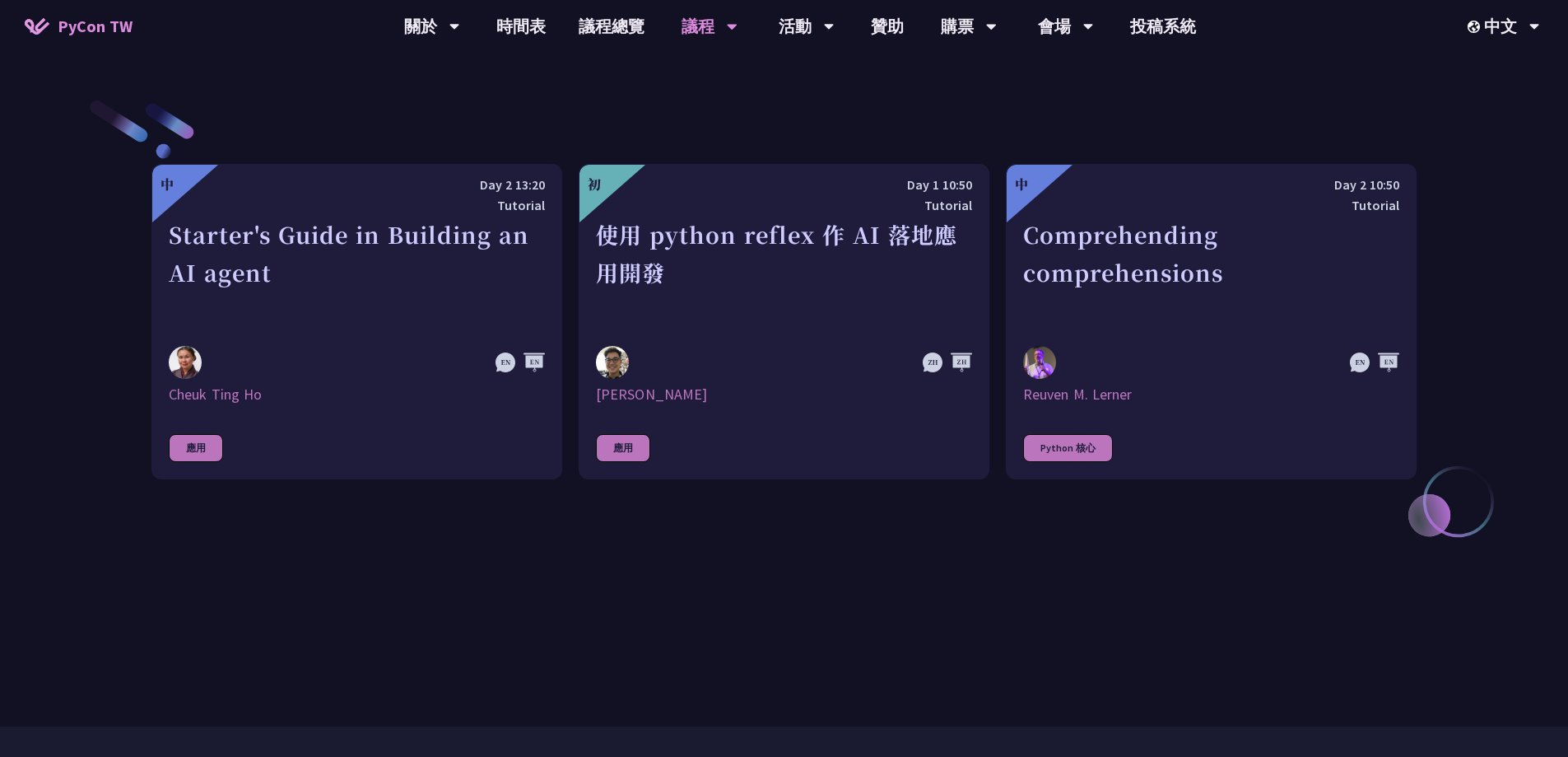
click at [835, 227] on div "使用 python reflex 作 AI 落地應用開發" at bounding box center [784, 273] width 376 height 114
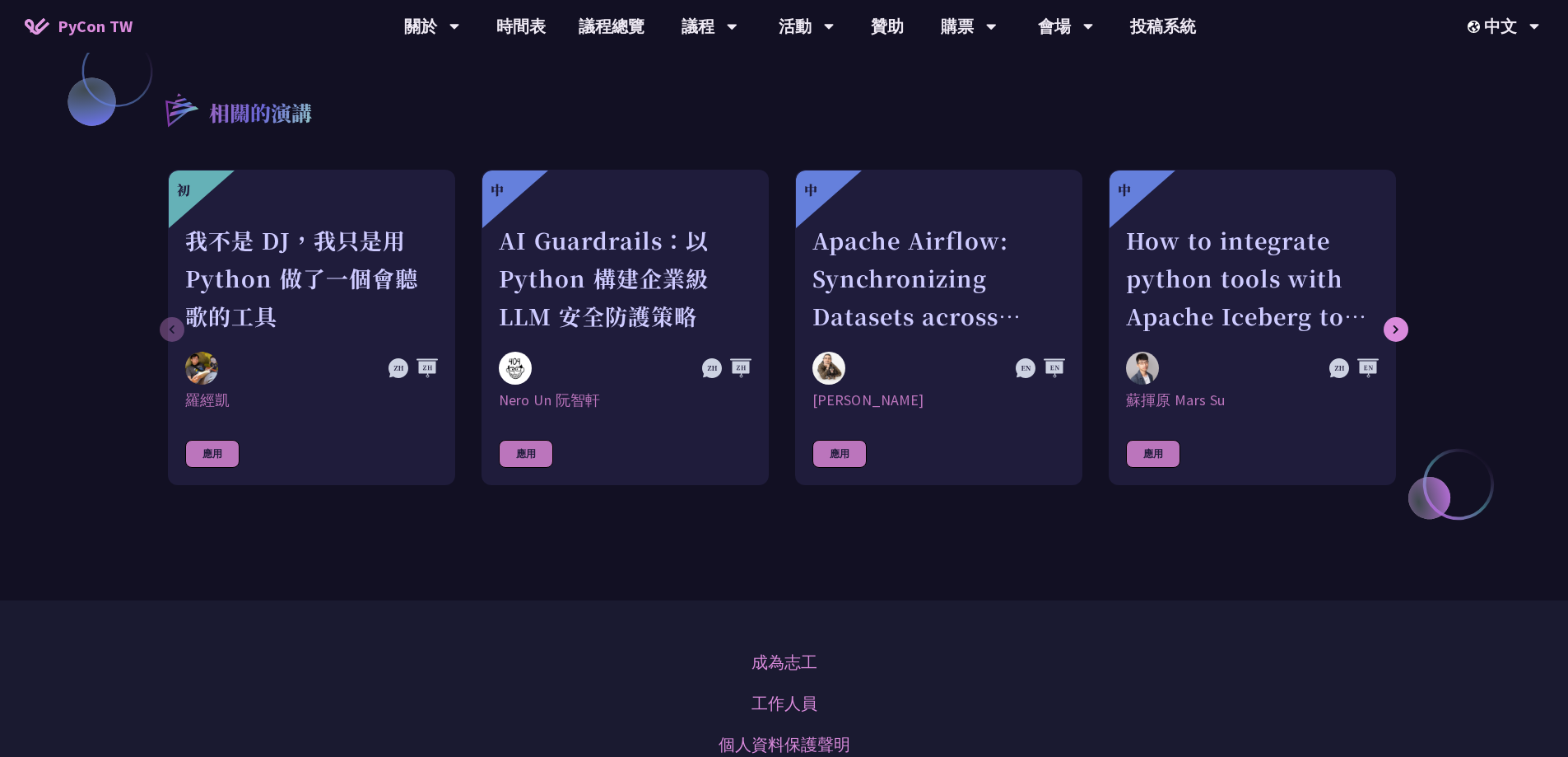
scroll to position [1482, 0]
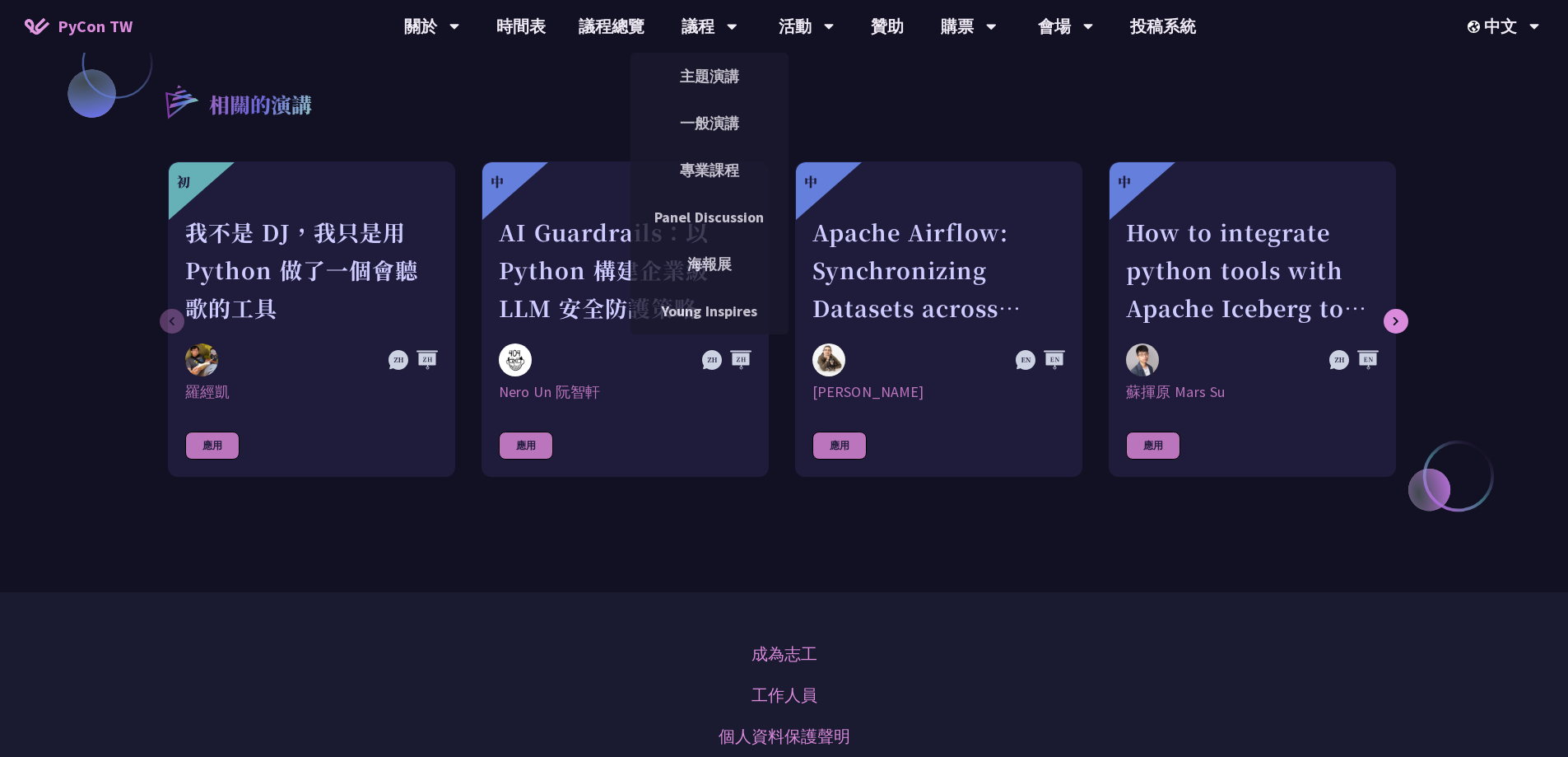
click at [701, 117] on link "一般演講" at bounding box center [709, 123] width 158 height 39
